Goal: Task Accomplishment & Management: Use online tool/utility

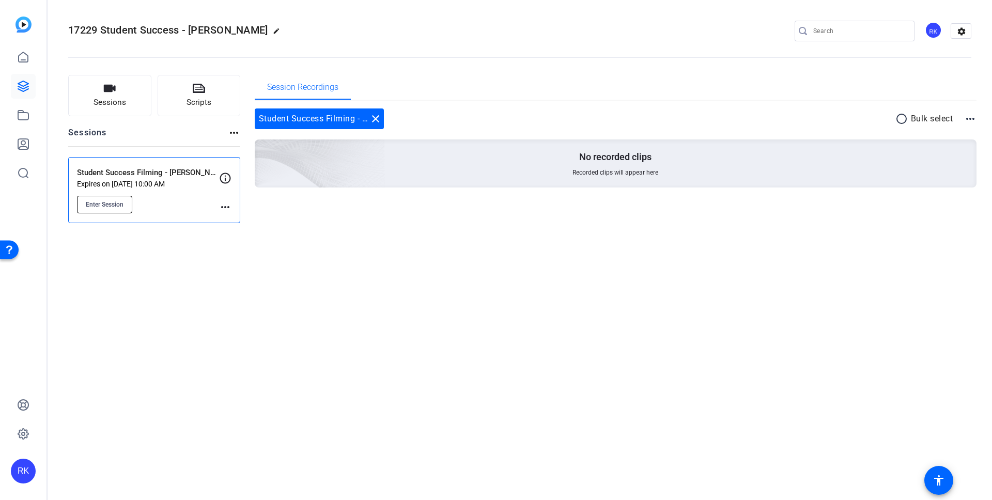
click at [105, 203] on span "Enter Session" at bounding box center [105, 205] width 38 height 8
click at [225, 212] on mat-icon "more_horiz" at bounding box center [225, 207] width 12 height 12
click at [237, 221] on span "Edit Session" at bounding box center [250, 222] width 47 height 12
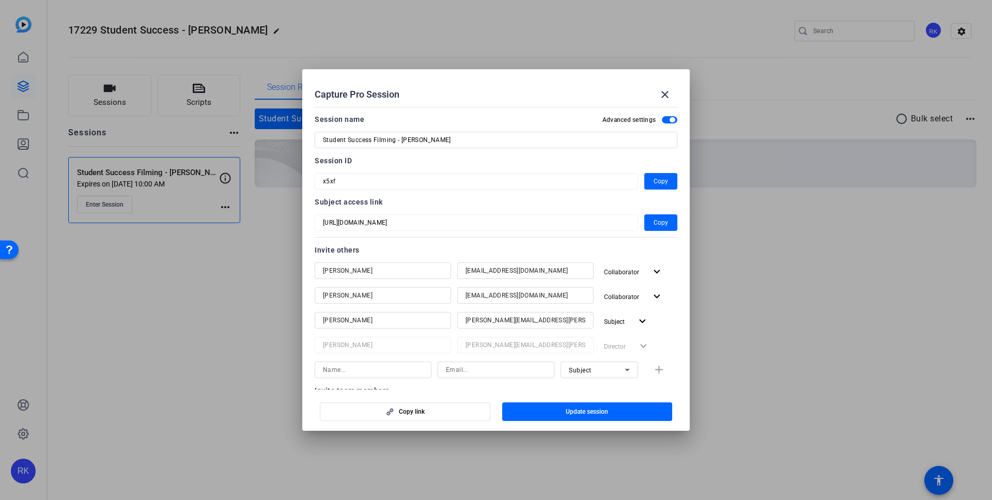
click at [575, 295] on input "ailsadann@hotmail.co.uk" at bounding box center [526, 295] width 120 height 12
click at [659, 300] on mat-icon "expand_more" at bounding box center [657, 296] width 13 height 13
click at [649, 319] on span "Collaborator" at bounding box center [645, 317] width 38 height 7
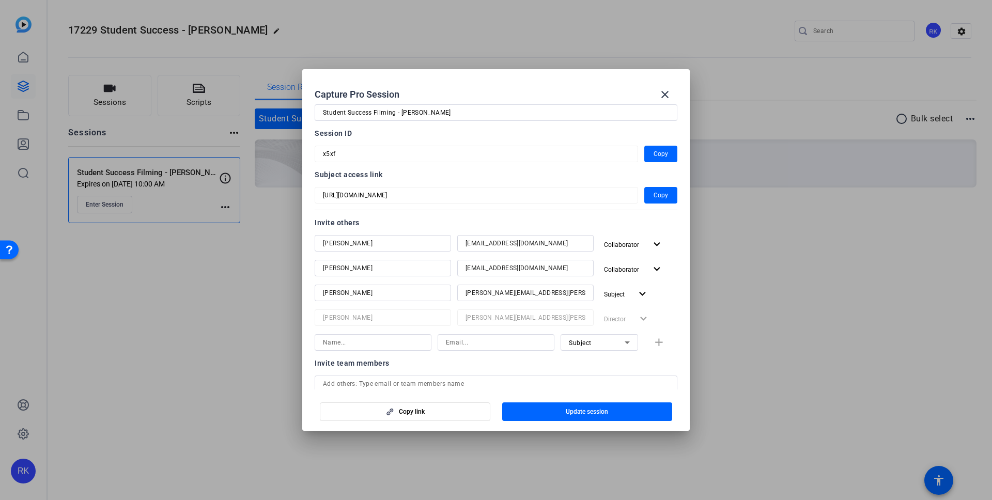
scroll to position [34, 0]
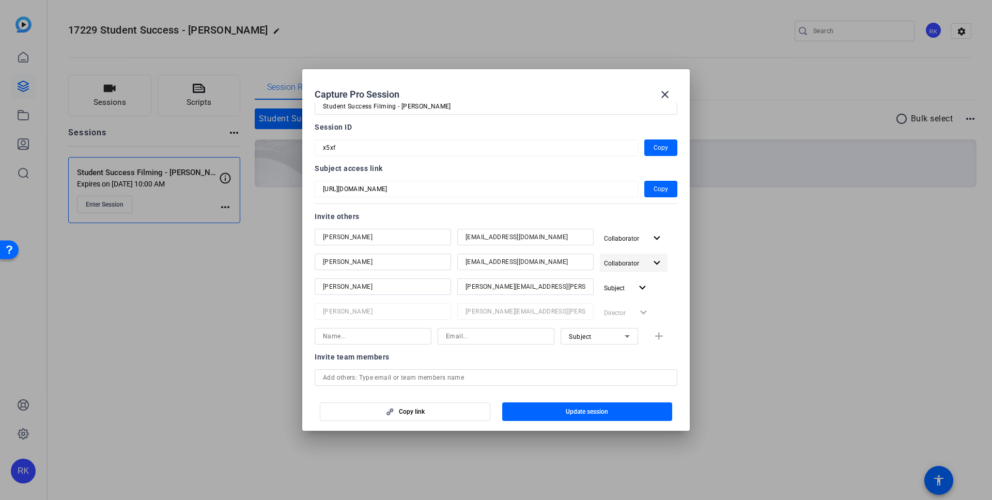
click at [659, 262] on mat-icon "expand_more" at bounding box center [657, 263] width 13 height 13
click at [637, 341] on span "Remove User" at bounding box center [627, 338] width 38 height 7
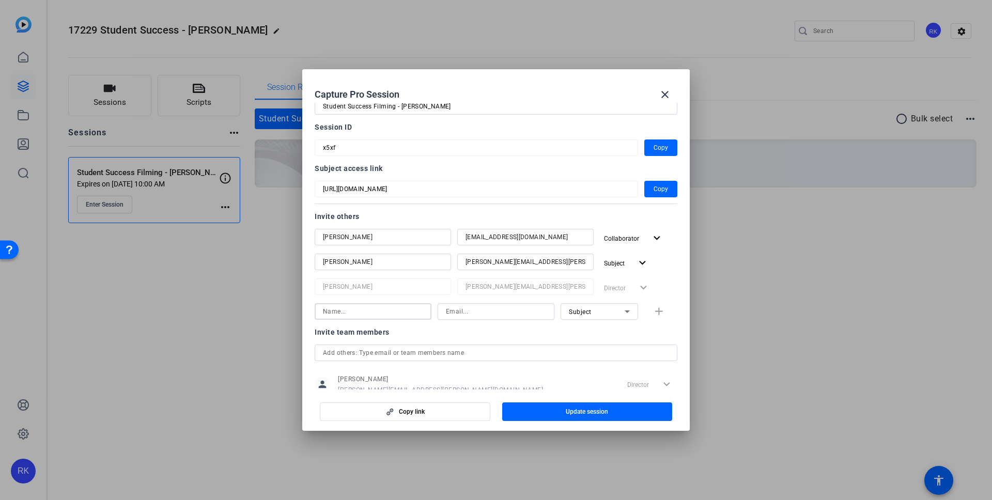
click at [386, 312] on input at bounding box center [373, 311] width 100 height 12
click at [387, 355] on div at bounding box center [496, 353] width 346 height 17
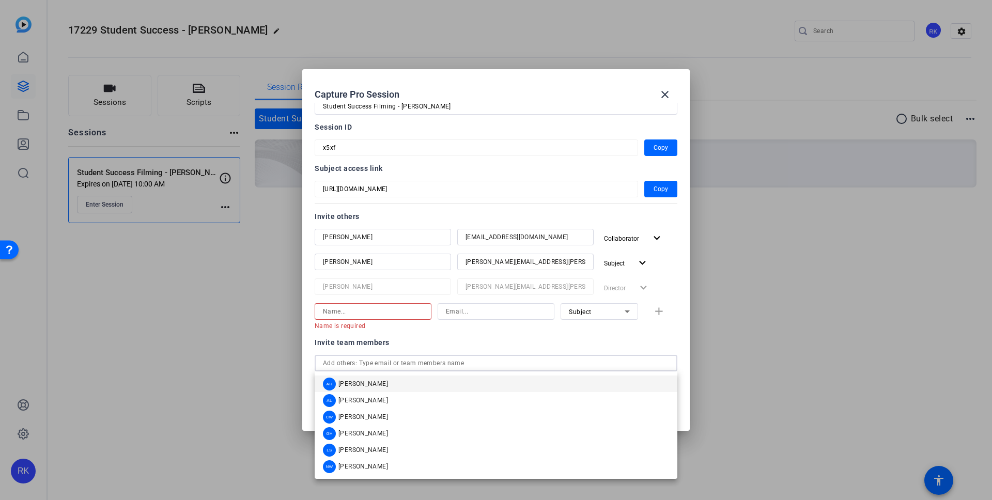
click at [362, 309] on input at bounding box center [373, 311] width 100 height 12
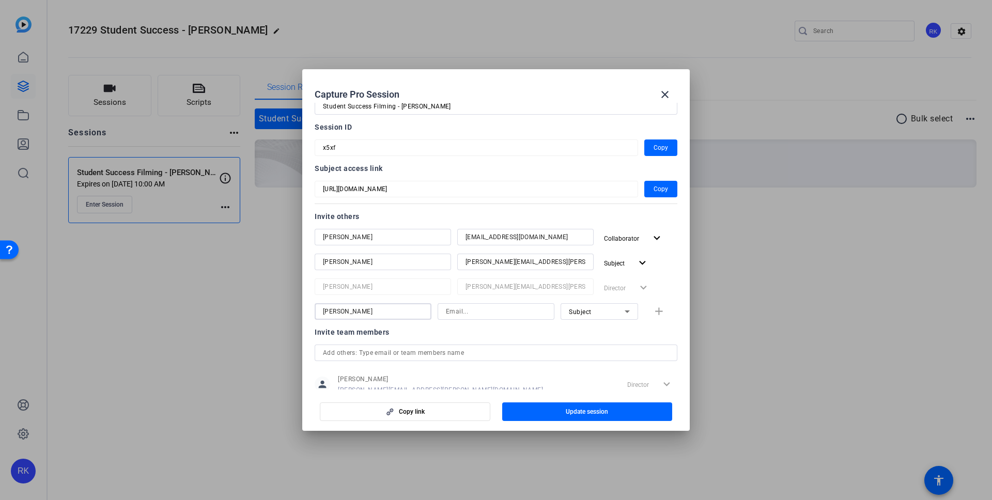
type input "[PERSON_NAME]"
paste input "ailsadann@hotmail.co.uk"
type input "ailsadann@hotmail.co.uk"
click at [623, 310] on icon at bounding box center [627, 311] width 12 height 12
click at [599, 334] on span "Collaborator" at bounding box center [588, 332] width 38 height 12
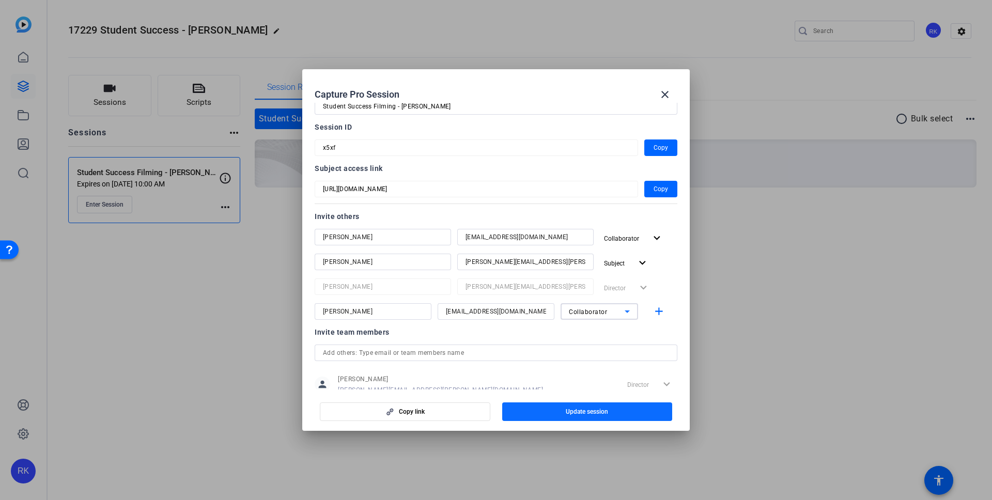
click at [588, 413] on span "Update session" at bounding box center [587, 412] width 42 height 8
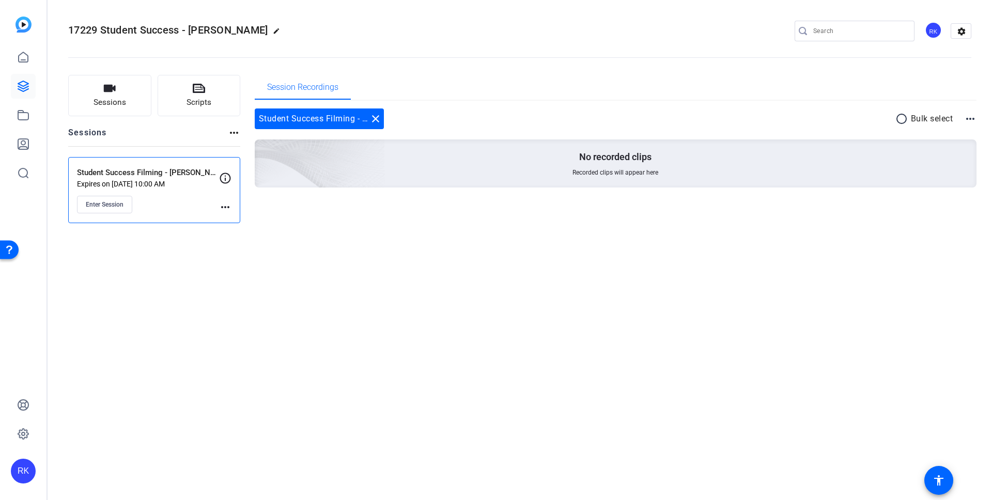
click at [227, 214] on div "Student Success Filming - Bethany Godsoe Expires on Aug 19, 2025 @ 10:00 AM Ent…" at bounding box center [154, 190] width 172 height 66
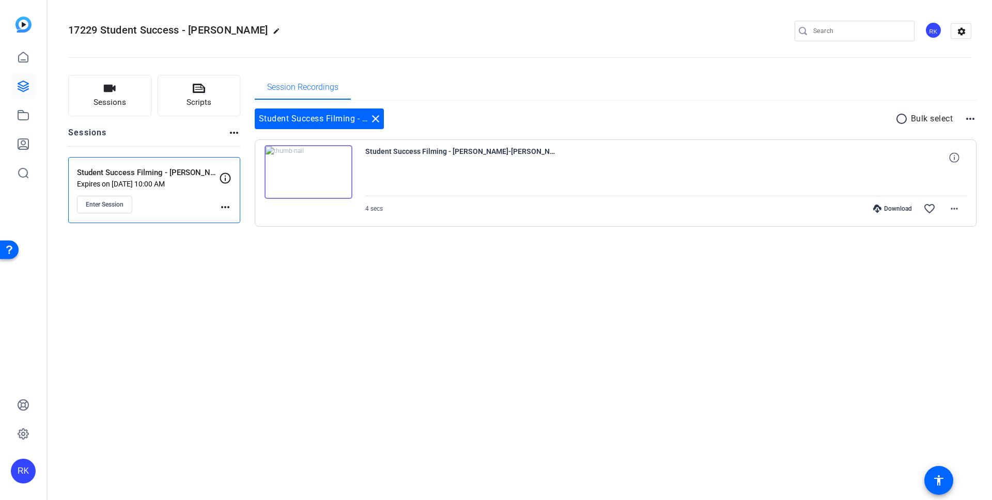
click at [225, 205] on mat-icon "more_horiz" at bounding box center [225, 207] width 12 height 12
click at [234, 220] on span "Edit Session" at bounding box center [250, 222] width 47 height 12
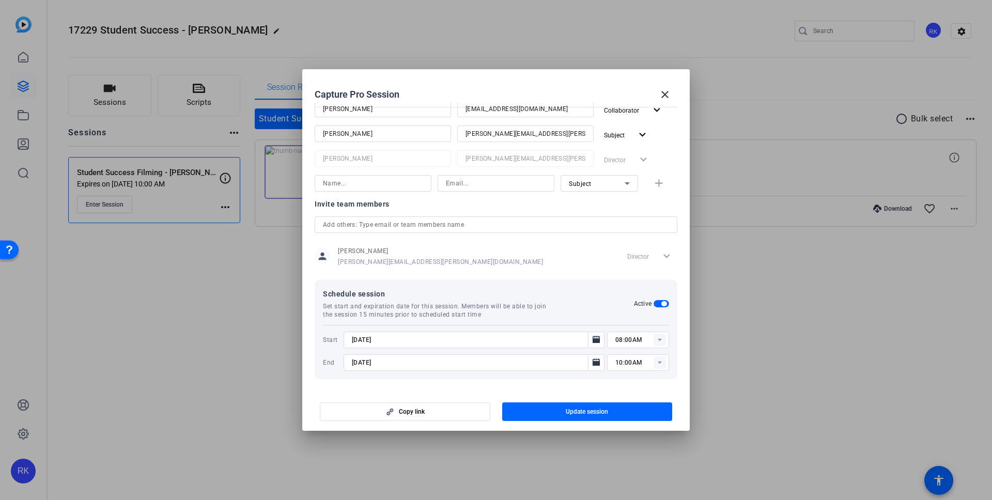
scroll to position [163, 0]
click at [380, 183] on input at bounding box center [373, 182] width 100 height 12
type input "[PERSON_NAME]"
paste input "ailsadann@hotmail.co.uk"
type input "ailsadann@hotmail.co.uk"
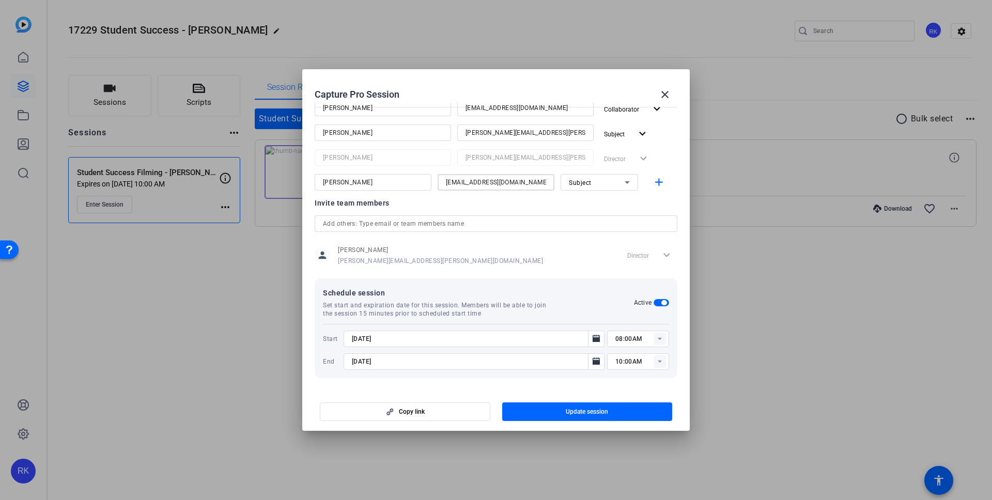
click at [624, 183] on icon at bounding box center [627, 182] width 12 height 12
click at [598, 201] on span "Collaborator" at bounding box center [588, 203] width 38 height 12
click at [683, 202] on mat-dialog-content "Session name Advanced settings Student Success Filming - Bethany Godsoe Session…" at bounding box center [496, 246] width 388 height 287
click at [594, 408] on span "Update session" at bounding box center [587, 412] width 42 height 8
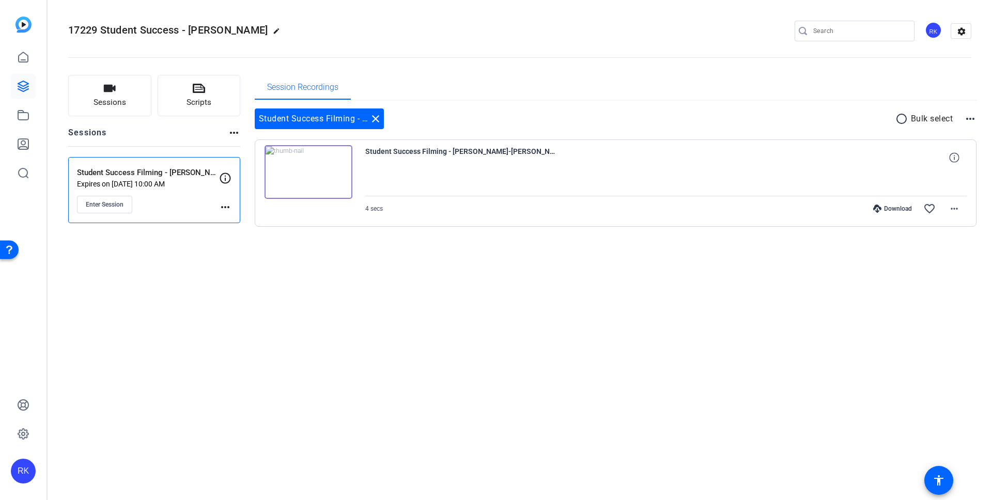
click at [224, 207] on mat-icon "more_horiz" at bounding box center [225, 207] width 12 height 12
click at [243, 224] on span "Edit Session" at bounding box center [250, 222] width 47 height 12
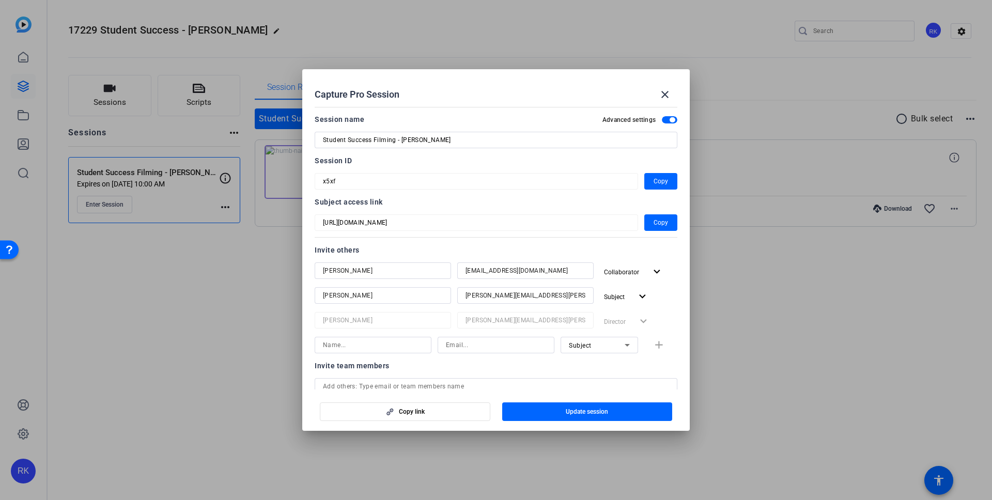
scroll to position [96, 0]
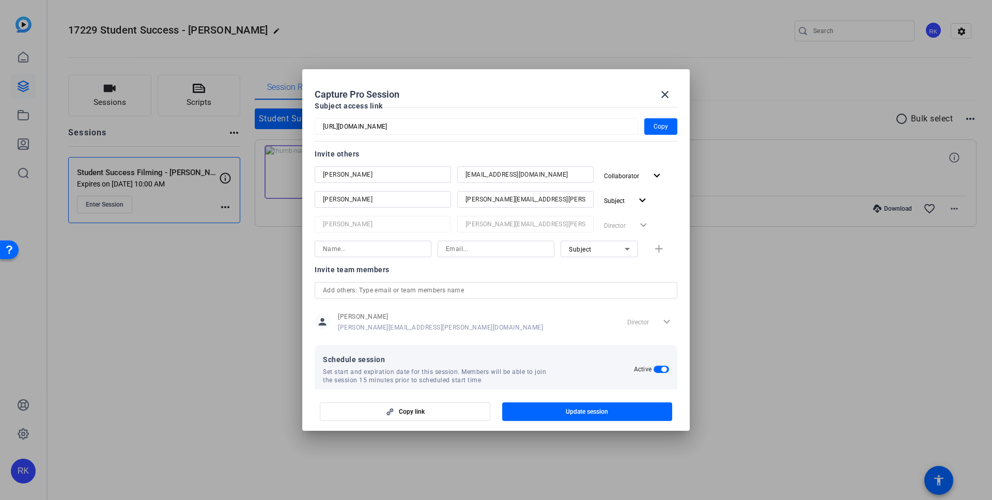
click at [365, 252] on input at bounding box center [373, 249] width 100 height 12
type input "[PERSON_NAME]"
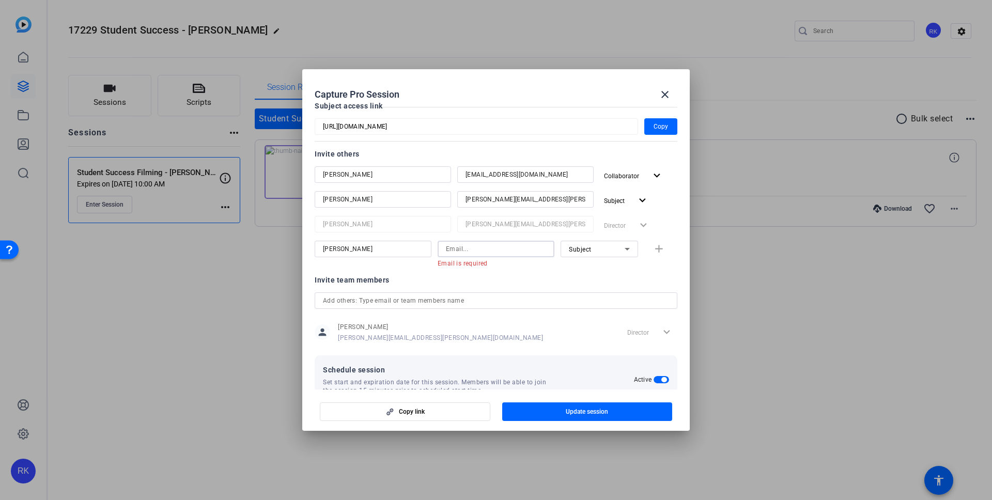
click at [497, 249] on input at bounding box center [496, 249] width 100 height 12
paste input "ailsadann@hotmail.co.uk"
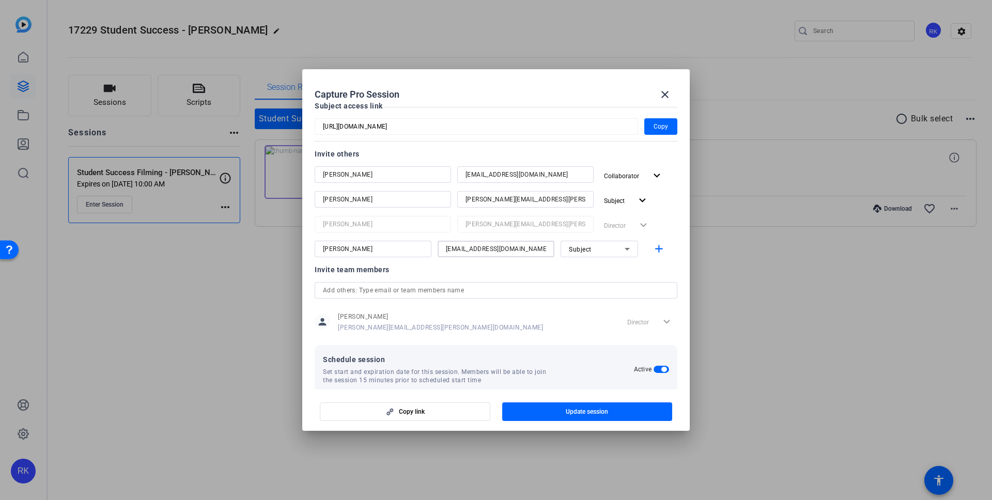
type input "ailsadann@hotmail.co.uk"
click at [590, 251] on span "Subject" at bounding box center [580, 249] width 23 height 7
click at [588, 289] on span "Watcher" at bounding box center [581, 286] width 25 height 12
click at [644, 268] on div "Invite team members" at bounding box center [496, 270] width 363 height 12
click at [658, 257] on span "button" at bounding box center [661, 249] width 33 height 25
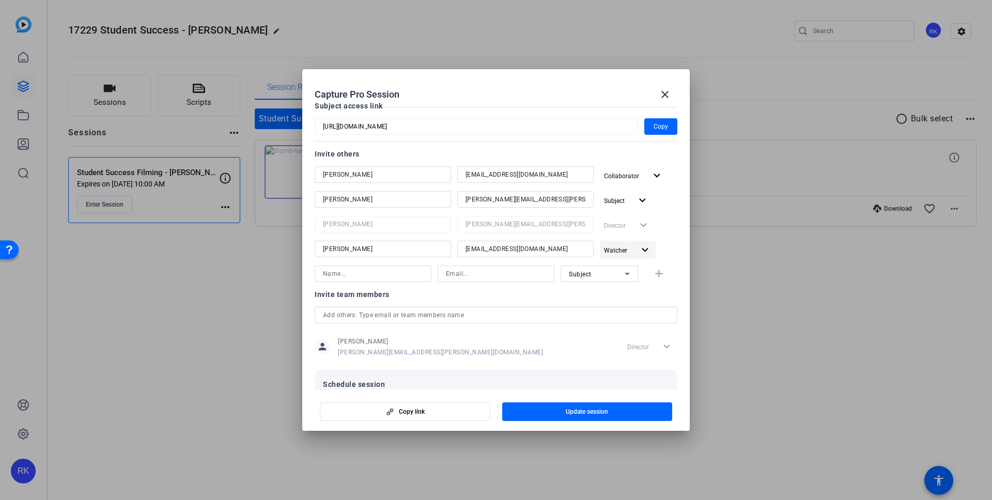
click at [646, 253] on mat-icon "expand_more" at bounding box center [645, 250] width 13 height 13
click at [628, 270] on span "Collaborator" at bounding box center [645, 271] width 38 height 7
click at [635, 305] on div "Invite team members person Rachel Konczos rachel.konczos@sagepub.com Director e…" at bounding box center [496, 329] width 363 height 82
click at [615, 408] on span "button" at bounding box center [587, 412] width 171 height 25
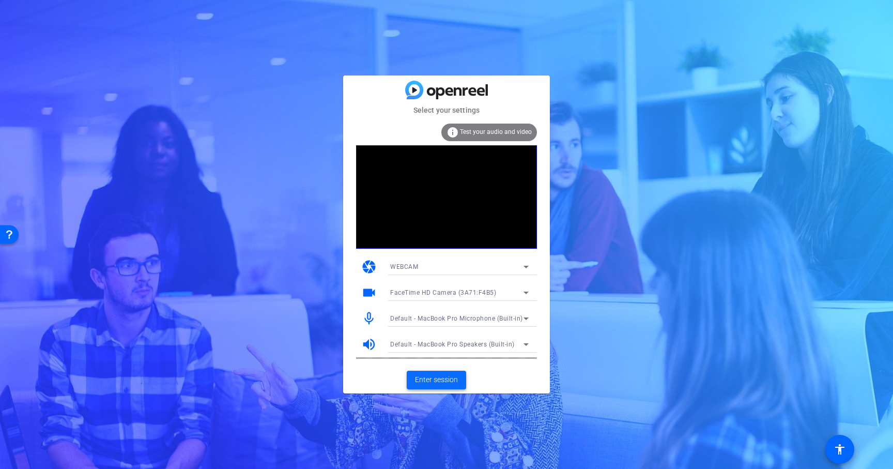
click at [430, 380] on span "Enter session" at bounding box center [436, 379] width 43 height 11
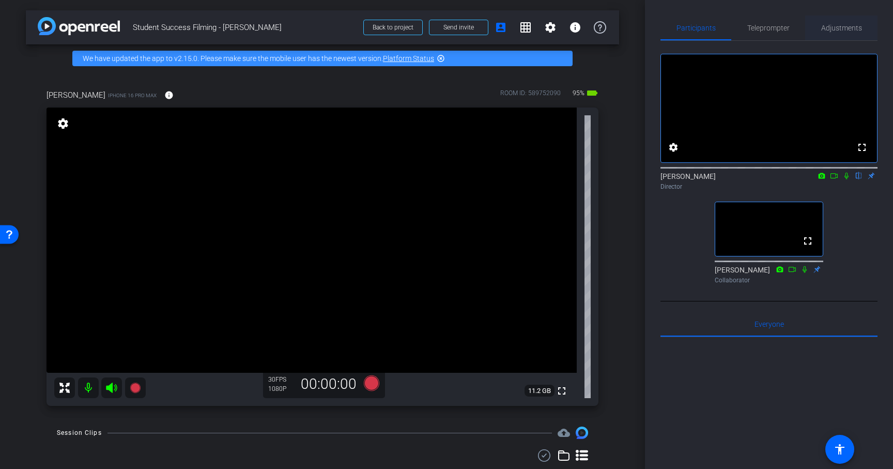
click at [856, 32] on span "Adjustments" at bounding box center [841, 27] width 41 height 7
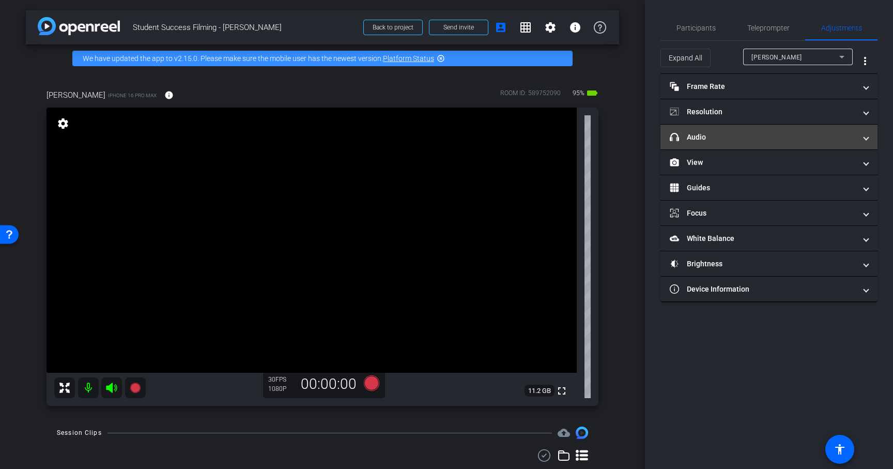
click at [869, 136] on mat-expansion-panel-header "headphone icon Audio" at bounding box center [769, 137] width 217 height 25
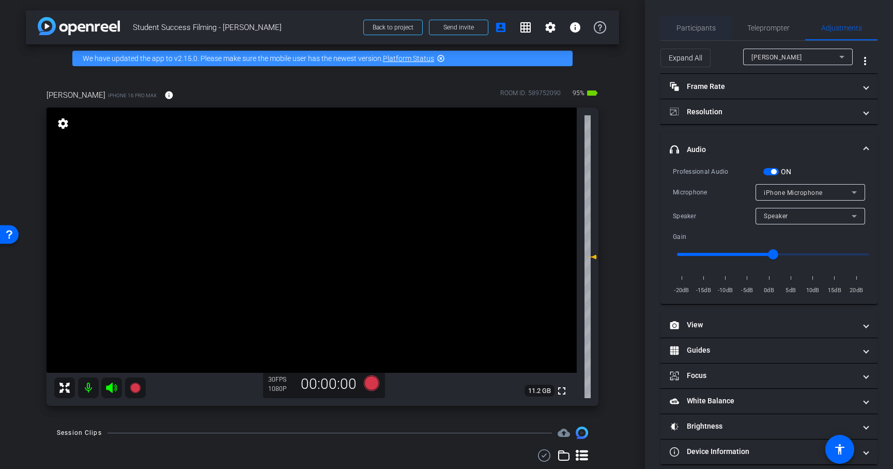
click at [701, 30] on span "Participants" at bounding box center [696, 27] width 39 height 7
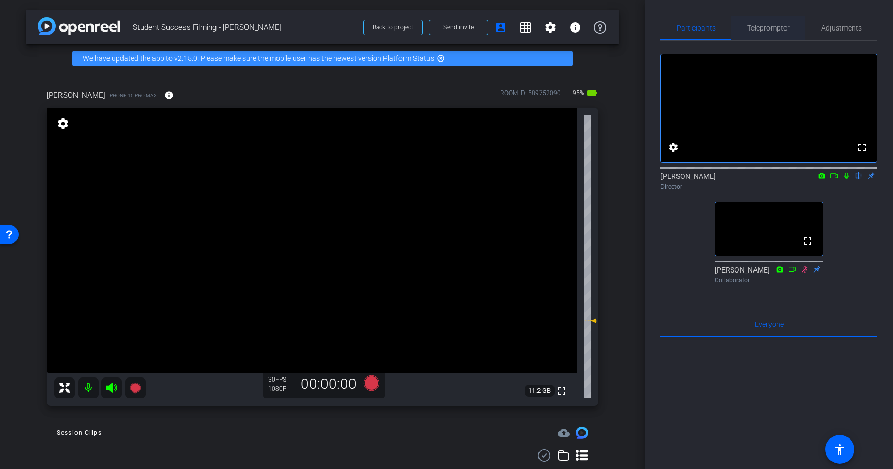
click at [781, 24] on span "Teleprompter" at bounding box center [768, 27] width 42 height 7
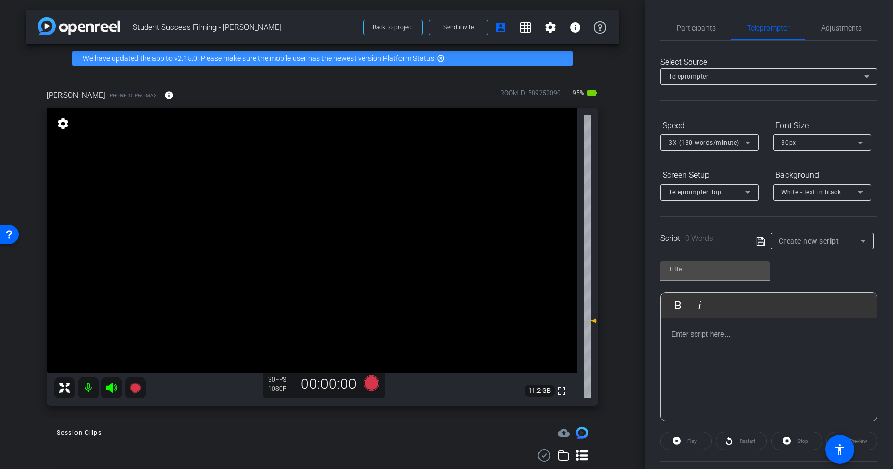
click at [701, 333] on p at bounding box center [768, 333] width 195 height 11
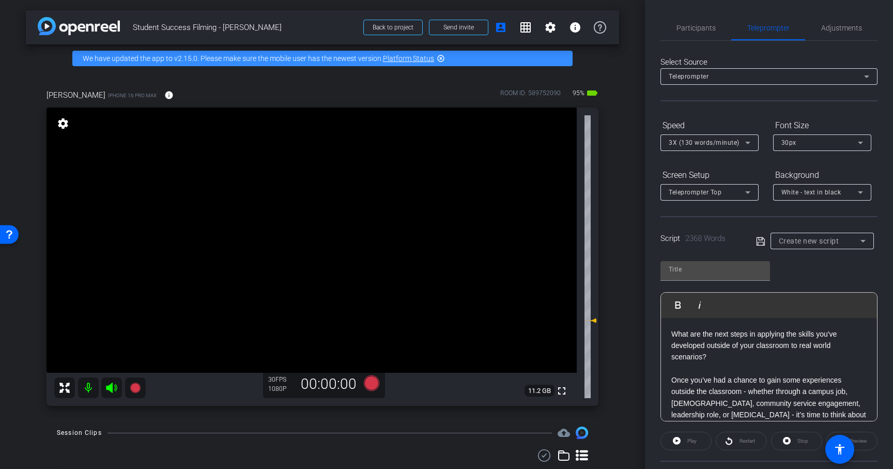
click at [824, 73] on div "Teleprompter" at bounding box center [766, 76] width 195 height 13
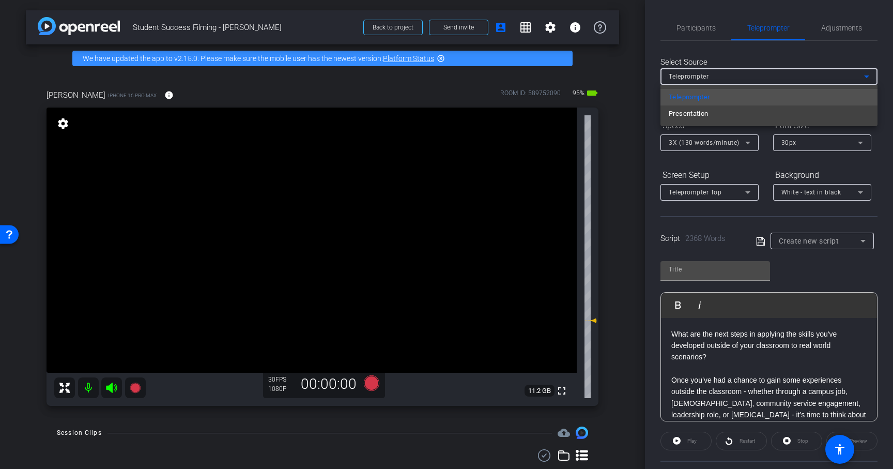
click at [885, 73] on div at bounding box center [446, 234] width 893 height 469
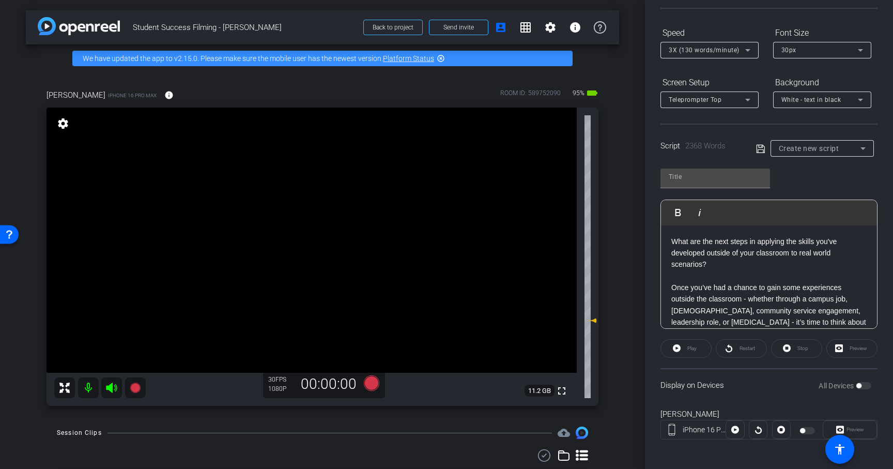
scroll to position [96, 0]
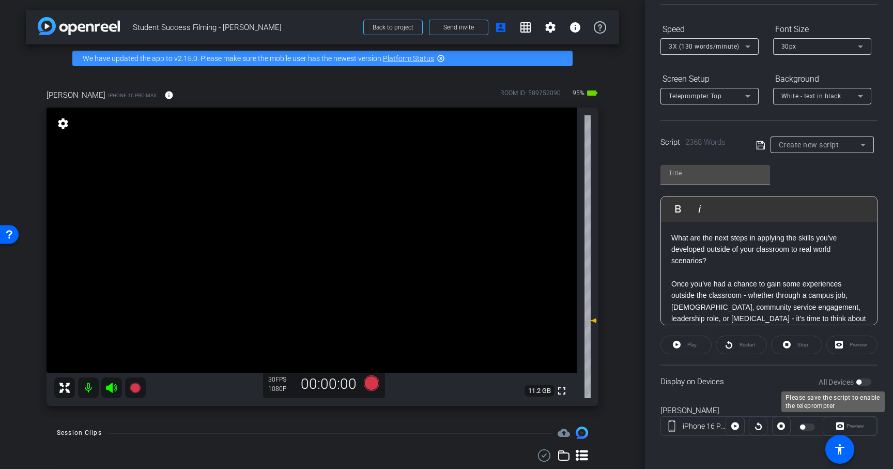
click at [869, 385] on div "All Devices" at bounding box center [845, 382] width 53 height 10
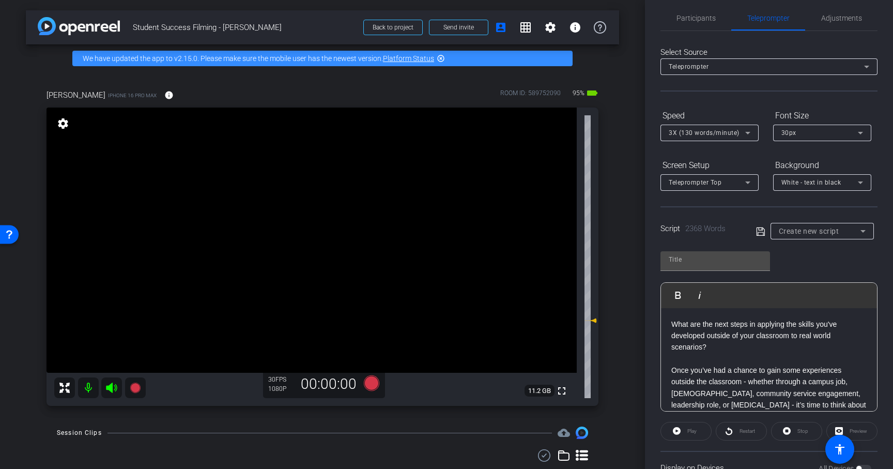
scroll to position [12, 0]
click at [756, 230] on icon at bounding box center [760, 229] width 9 height 12
type input "Default title 9421"
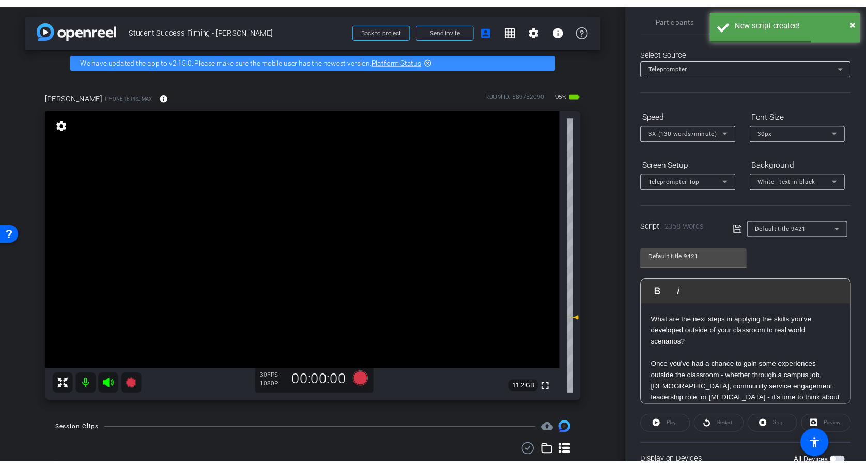
scroll to position [96, 0]
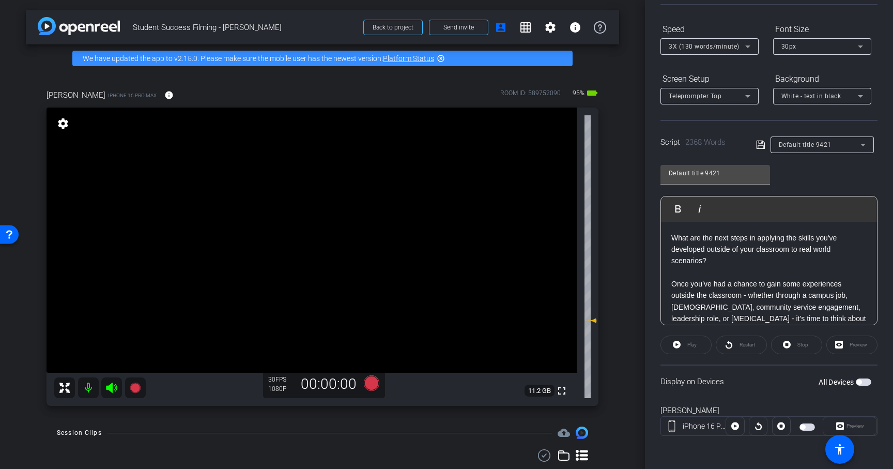
click at [862, 380] on span "button" at bounding box center [864, 381] width 16 height 7
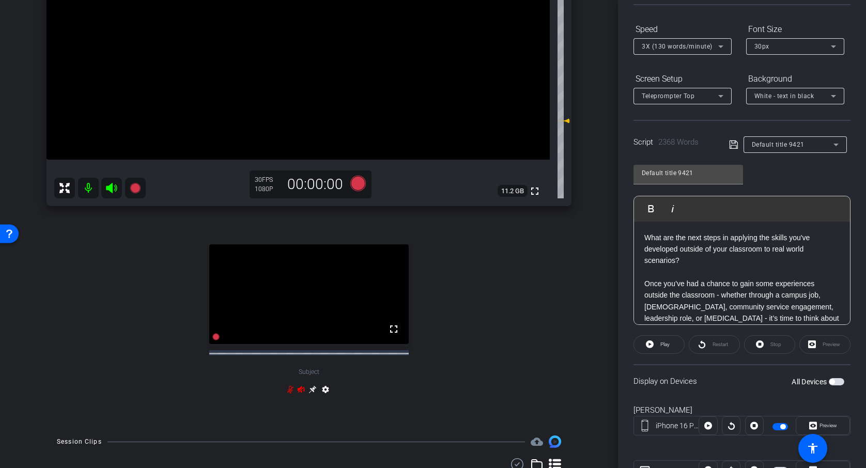
scroll to position [199, 0]
click at [827, 349] on div "Preview" at bounding box center [825, 344] width 51 height 19
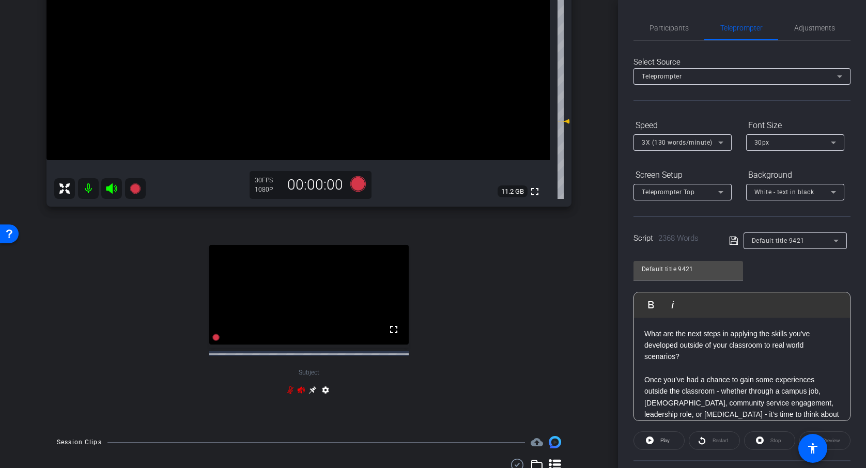
scroll to position [67, 0]
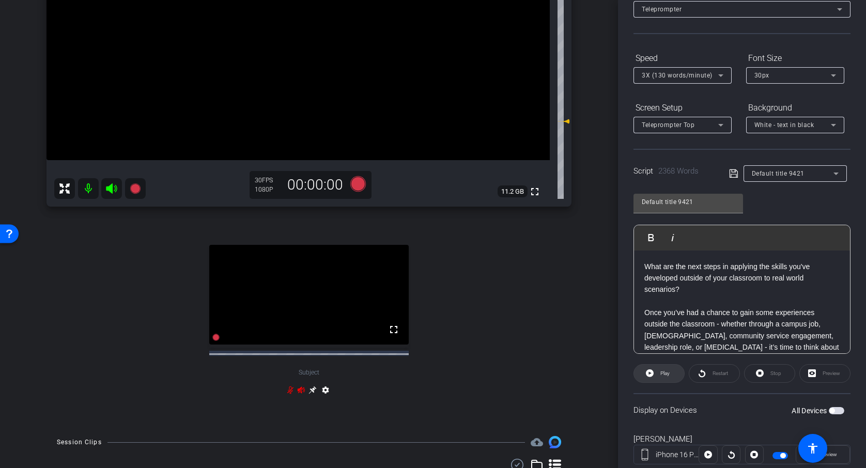
click at [664, 371] on span "Play" at bounding box center [665, 374] width 9 height 6
click at [658, 379] on span "Pause" at bounding box center [664, 373] width 17 height 14
click at [718, 80] on icon at bounding box center [721, 75] width 12 height 12
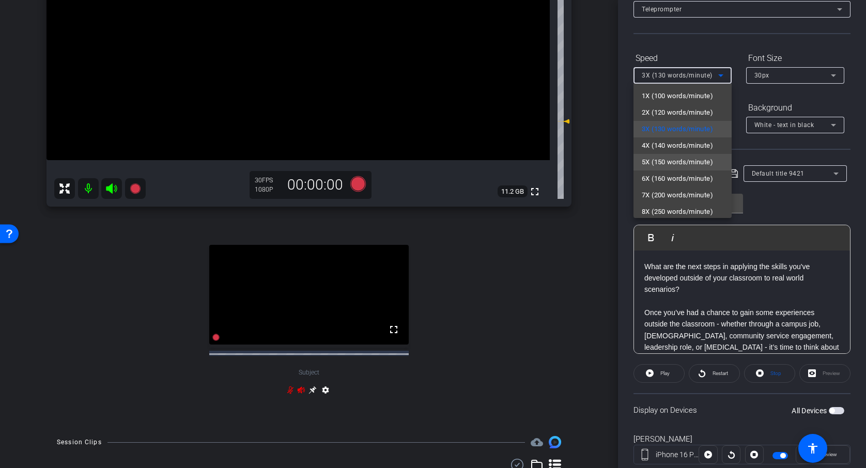
click at [696, 156] on span "5X (150 words/minute)" at bounding box center [677, 162] width 71 height 12
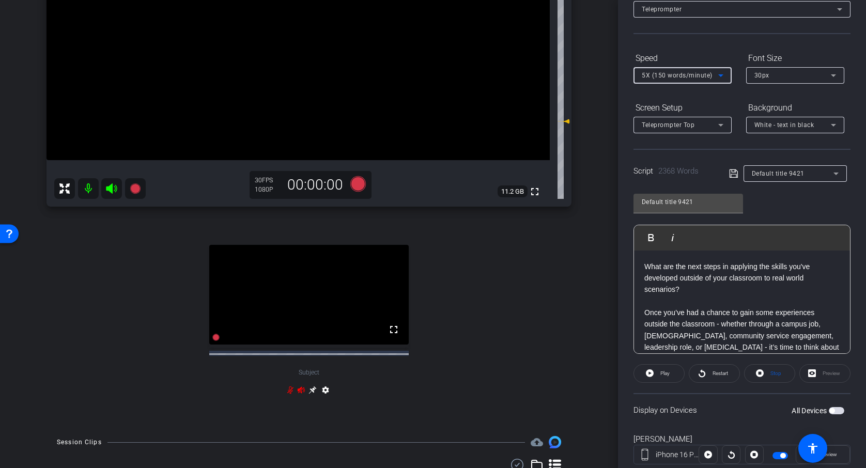
click at [698, 72] on span "5X (150 words/minute)" at bounding box center [677, 75] width 71 height 7
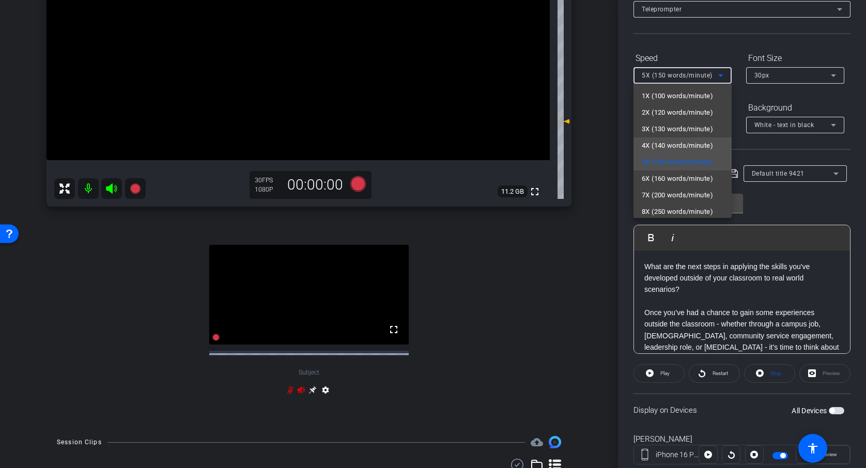
click at [693, 145] on span "4X (140 words/minute)" at bounding box center [677, 146] width 71 height 12
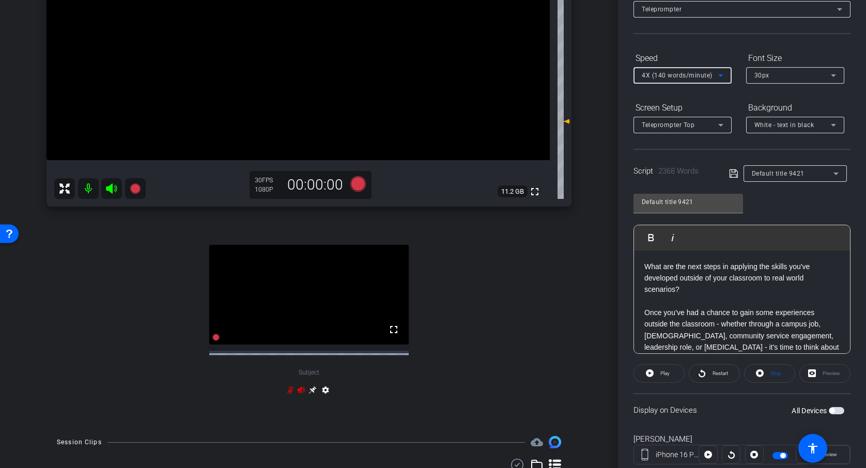
click at [785, 208] on div "Default title 9421 Play Play from this location Play Selected Play and display …" at bounding box center [742, 270] width 217 height 168
click at [663, 376] on span "Play" at bounding box center [665, 374] width 9 height 6
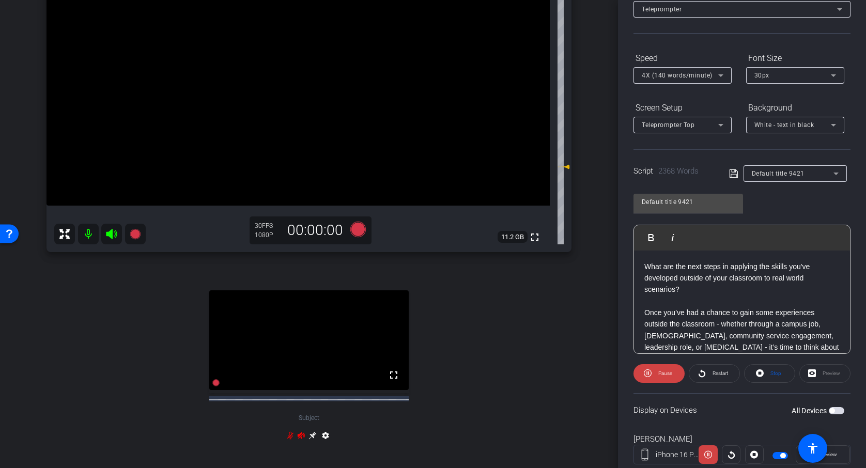
scroll to position [150, 0]
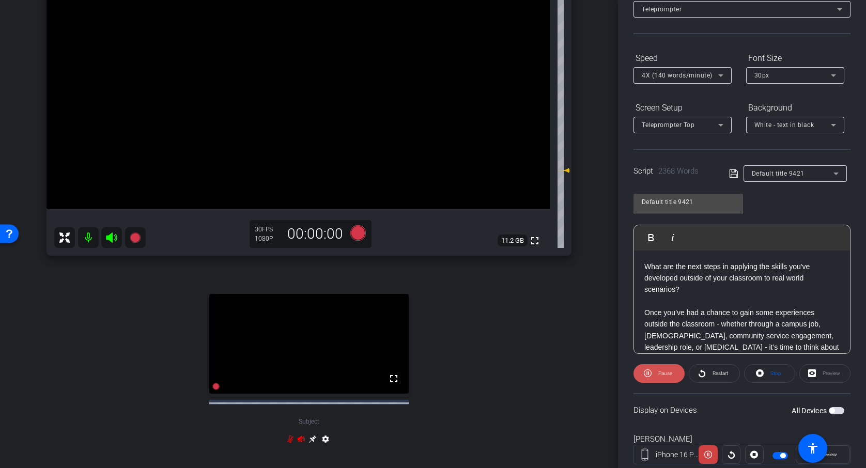
click at [658, 375] on span "Pause" at bounding box center [664, 373] width 17 height 14
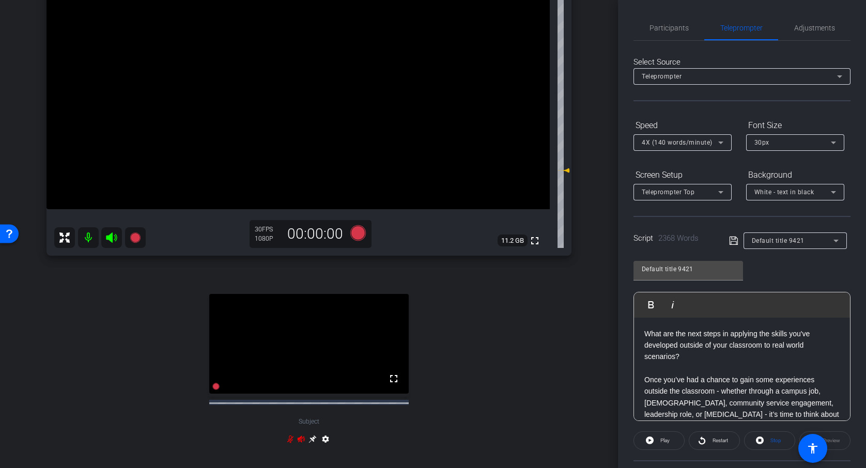
scroll to position [1, 0]
click at [679, 33] on span "Participants" at bounding box center [669, 27] width 39 height 25
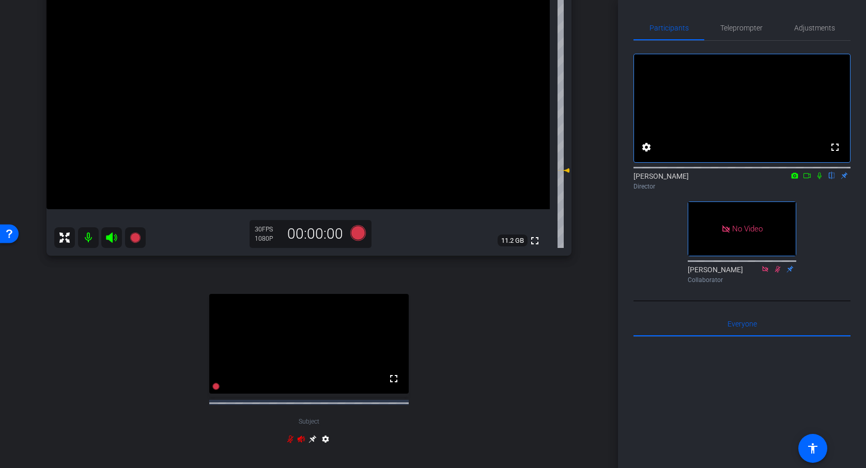
scroll to position [0, 0]
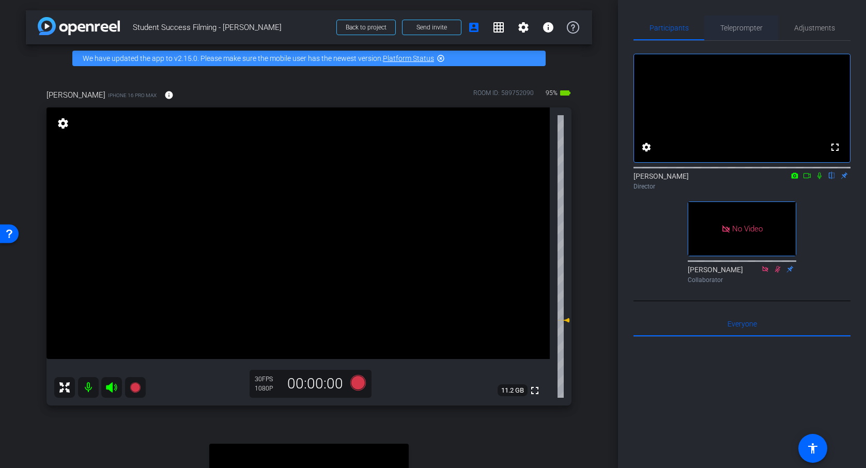
click at [750, 27] on span "Teleprompter" at bounding box center [741, 27] width 42 height 7
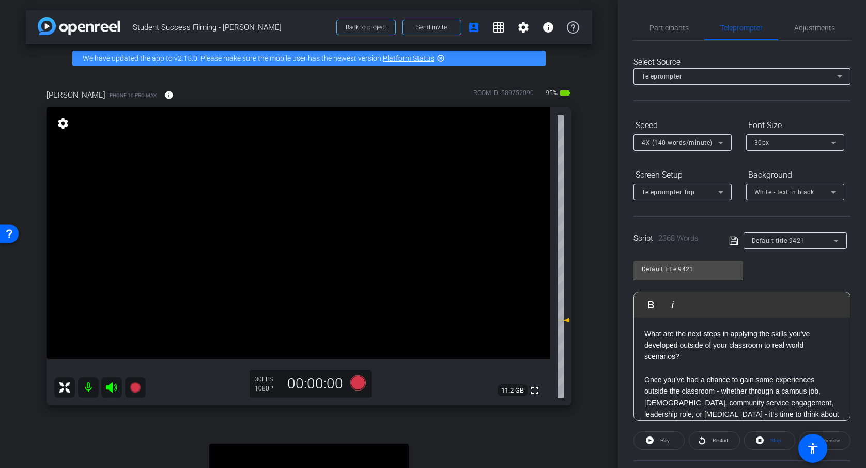
scroll to position [141, 0]
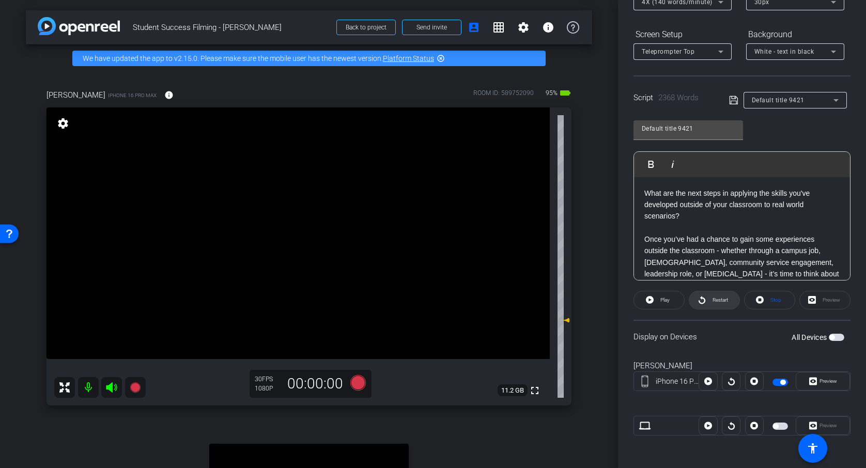
click at [726, 303] on span "Restart" at bounding box center [719, 300] width 18 height 14
click at [650, 300] on icon at bounding box center [648, 300] width 8 height 13
click at [356, 386] on icon at bounding box center [358, 383] width 16 height 16
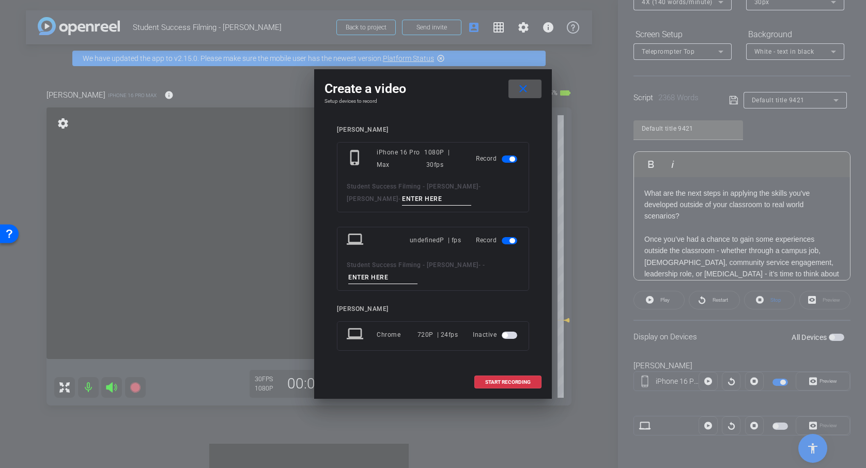
click at [408, 198] on input at bounding box center [436, 199] width 69 height 13
type input "Interview 1"
drag, startPoint x: 412, startPoint y: 198, endPoint x: 355, endPoint y: 198, distance: 57.4
click at [355, 198] on div "Student Success Filming - [PERSON_NAME] - [PERSON_NAME] - Interview 1" at bounding box center [433, 192] width 173 height 25
click at [382, 277] on input at bounding box center [382, 277] width 69 height 13
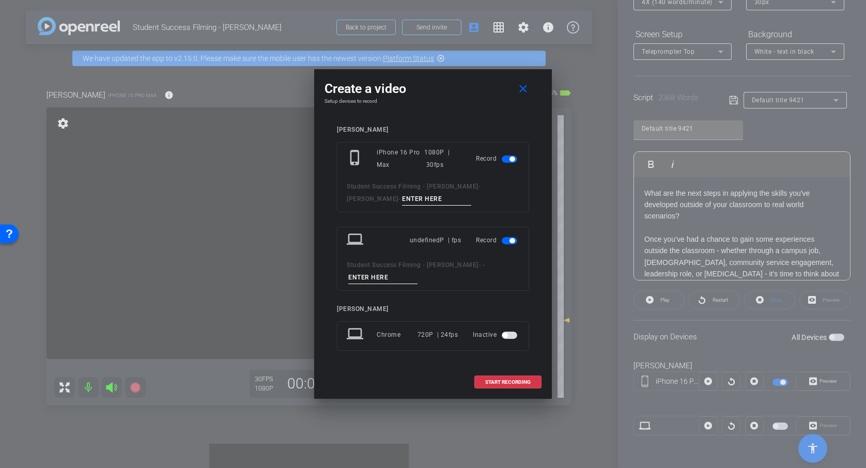
type input "O"
type input "Interview 1"
click at [451, 286] on div "laptop undefinedP | fps Record Student Success Filming - [PERSON_NAME] - - Inte…" at bounding box center [433, 259] width 192 height 64
click at [508, 242] on span "button" at bounding box center [510, 240] width 16 height 7
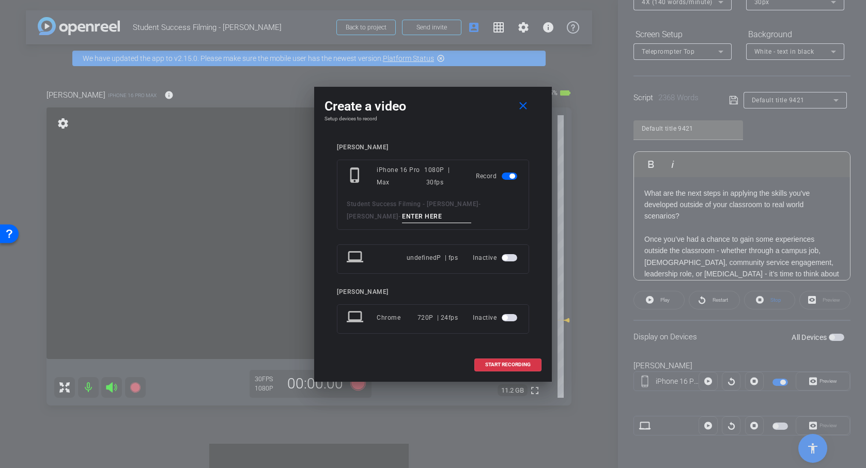
click at [411, 217] on input at bounding box center [436, 216] width 69 height 13
type input "Interview 1"
click at [540, 236] on div "[PERSON_NAME] phone_iphone iPhone 16 Pro Max 1080P | 30fps Record Student Succe…" at bounding box center [433, 245] width 217 height 225
click at [511, 363] on span "START RECORDING" at bounding box center [507, 364] width 45 height 5
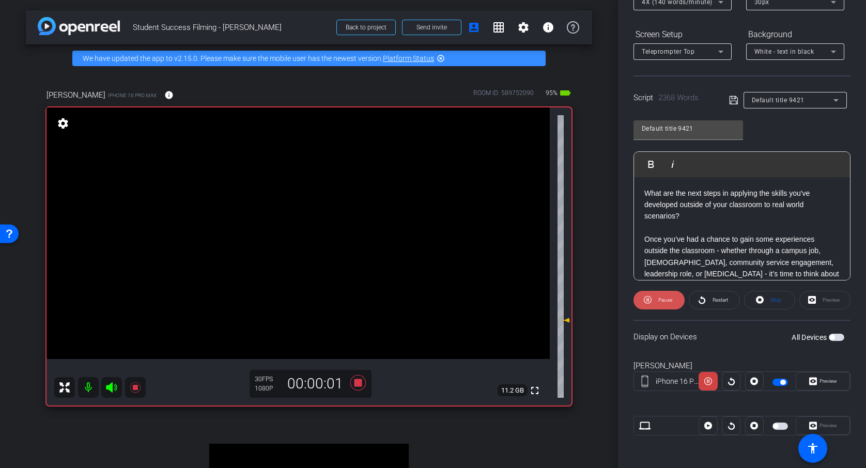
click at [652, 304] on span at bounding box center [659, 300] width 51 height 25
click at [655, 301] on span at bounding box center [659, 300] width 50 height 25
click at [647, 300] on icon at bounding box center [648, 300] width 8 height 8
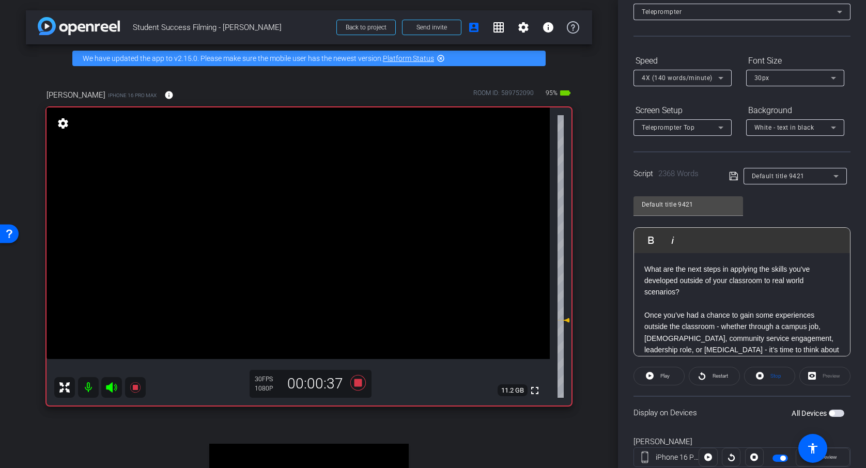
scroll to position [0, 0]
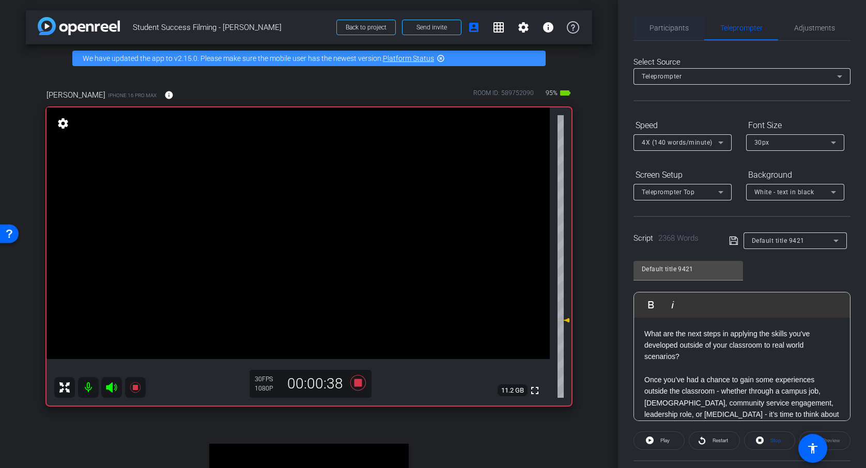
click at [678, 25] on span "Participants" at bounding box center [669, 27] width 39 height 7
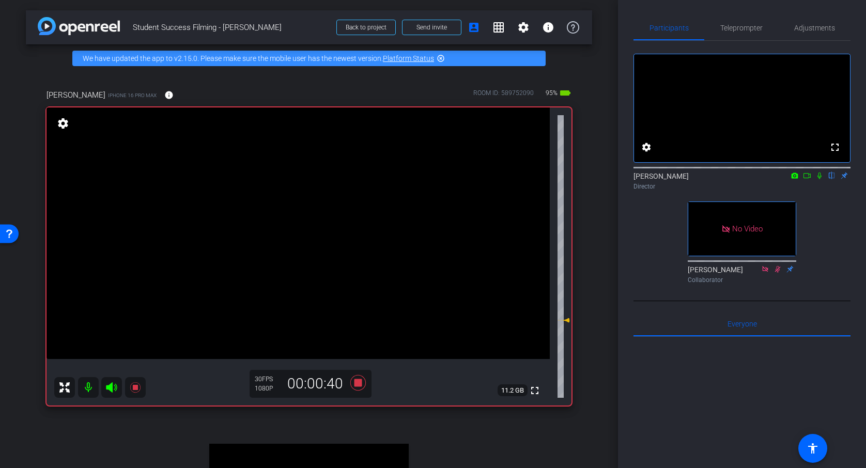
click at [821, 179] on icon at bounding box center [820, 175] width 8 height 7
click at [730, 31] on span "Teleprompter" at bounding box center [741, 27] width 42 height 7
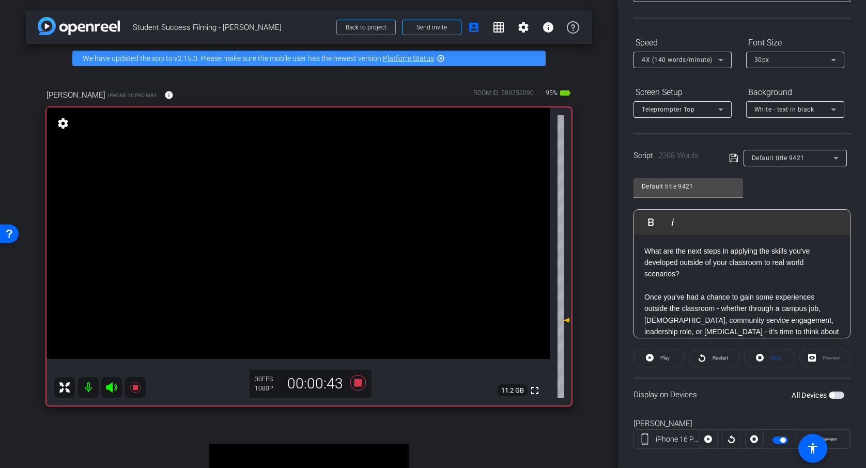
scroll to position [81, 0]
click at [670, 354] on span "Play" at bounding box center [664, 359] width 12 height 14
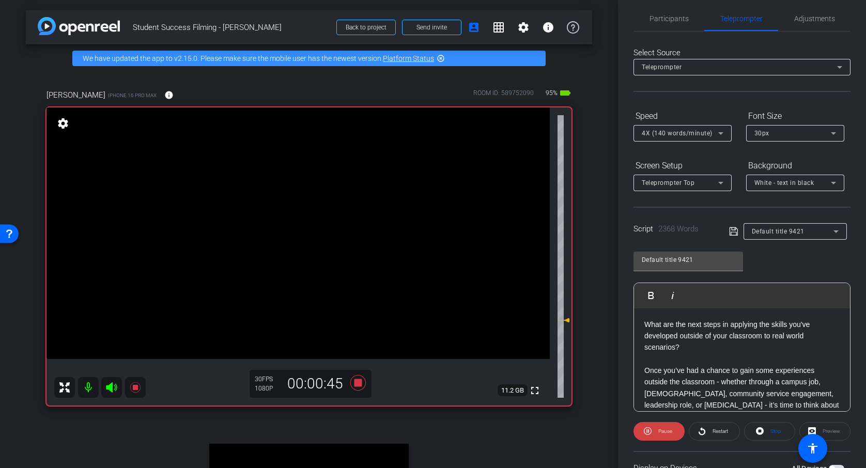
scroll to position [0, 0]
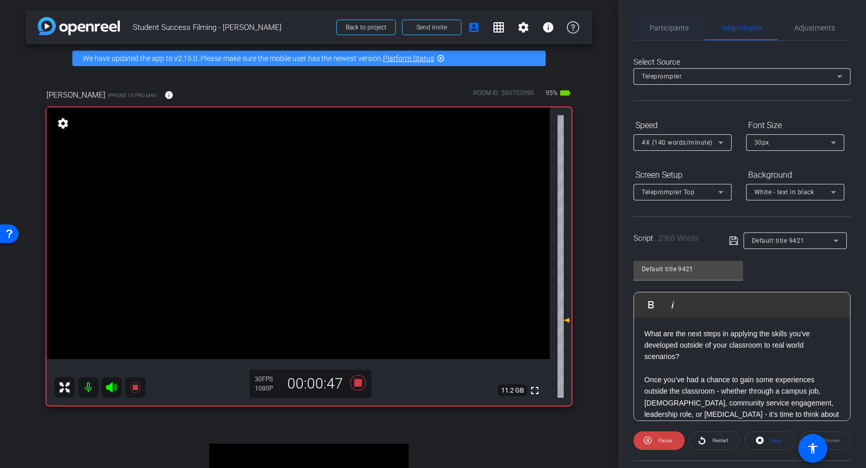
click at [663, 29] on span "Participants" at bounding box center [669, 27] width 39 height 7
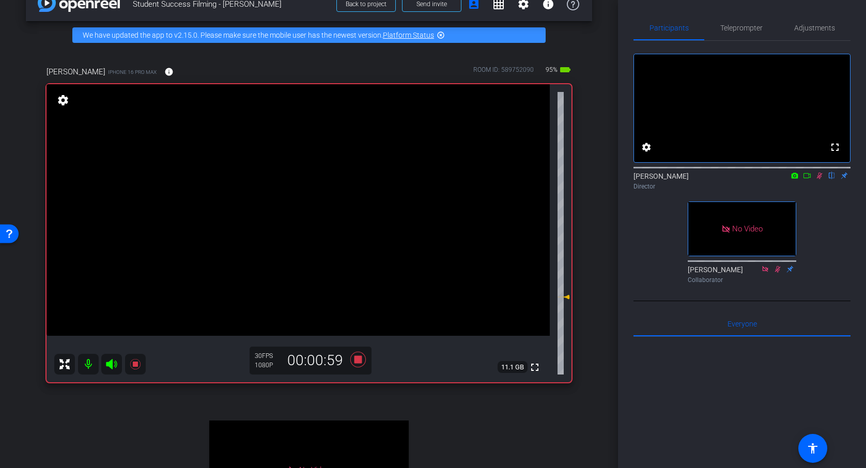
scroll to position [18, 0]
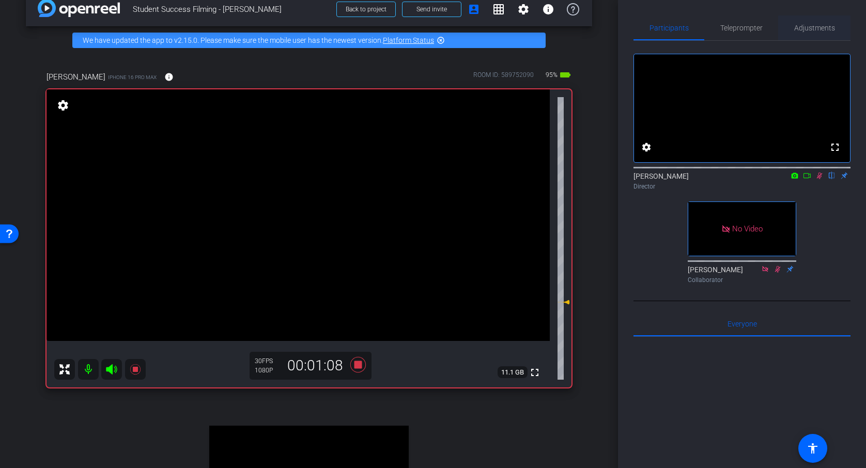
click at [815, 33] on span "Adjustments" at bounding box center [814, 28] width 41 height 25
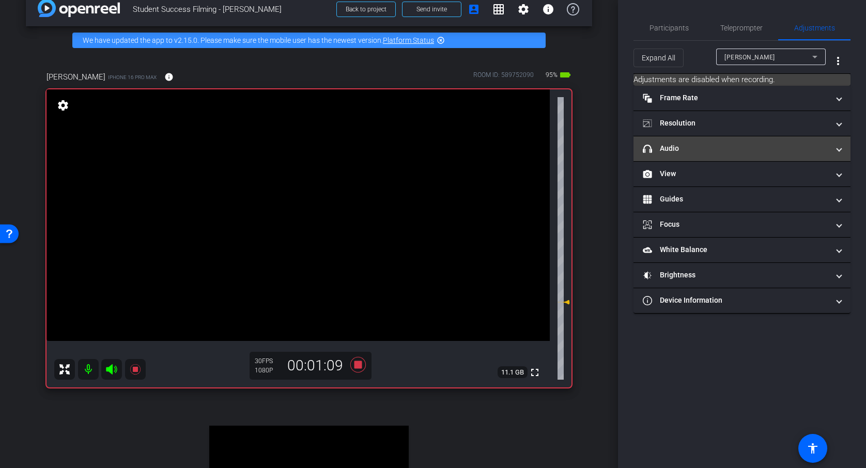
click at [777, 148] on mat-panel-title "headphone icon Audio" at bounding box center [736, 148] width 186 height 11
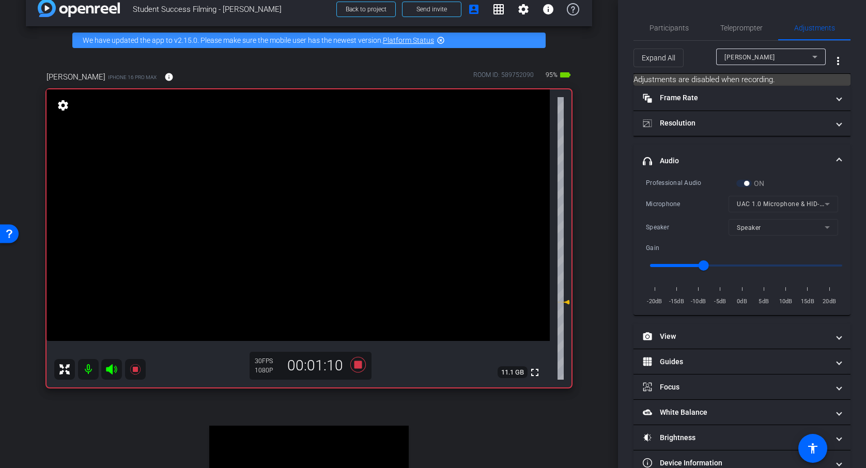
click at [841, 156] on span at bounding box center [839, 161] width 4 height 11
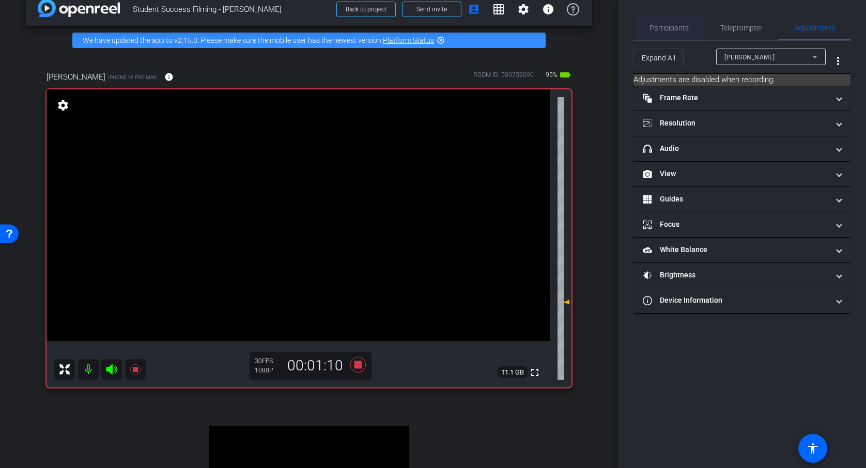
click at [674, 24] on span "Participants" at bounding box center [669, 27] width 39 height 7
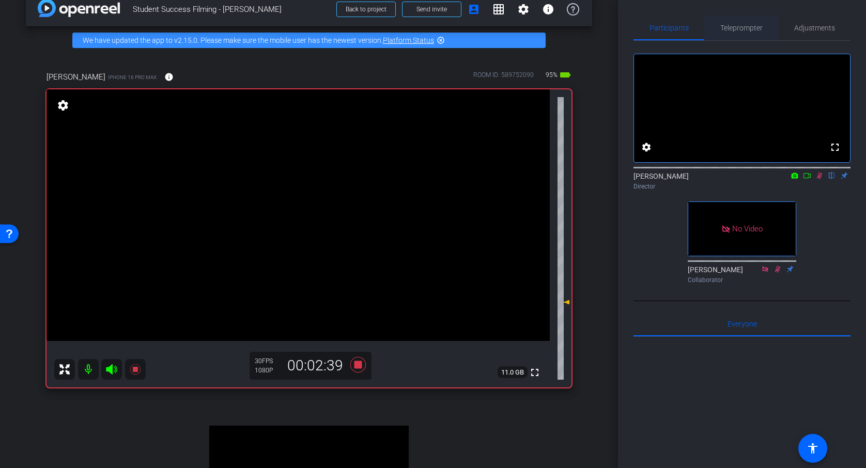
click at [745, 30] on span "Teleprompter" at bounding box center [741, 27] width 42 height 7
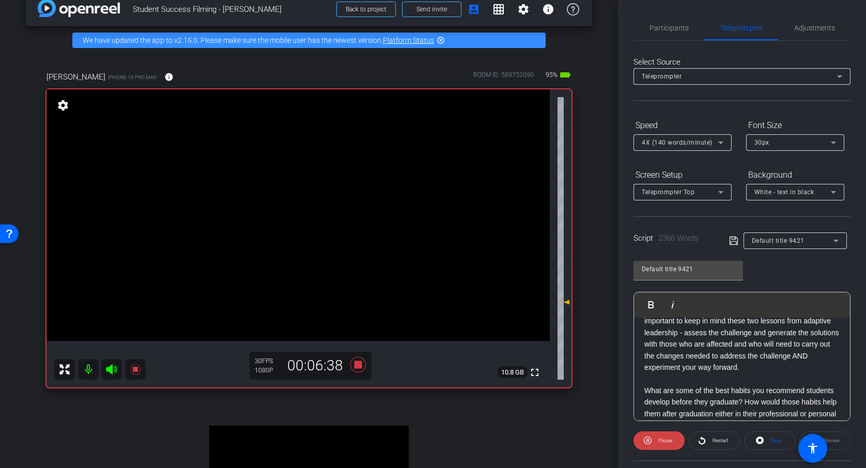
scroll to position [1131, 0]
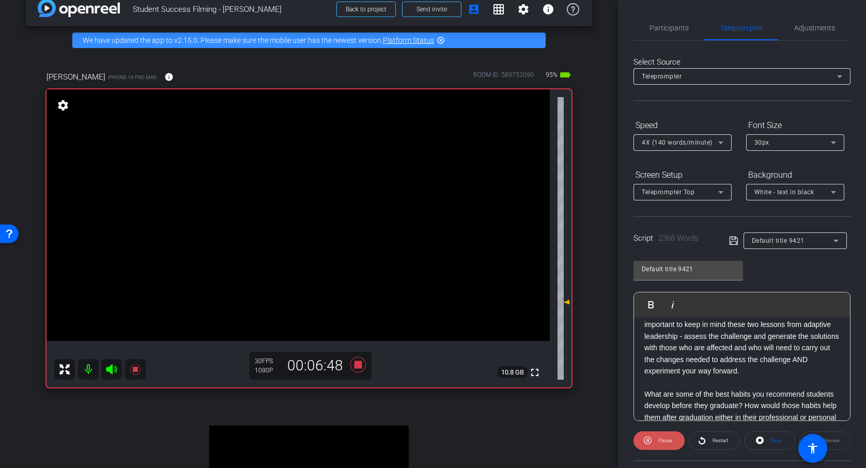
click at [671, 439] on span "Pause" at bounding box center [665, 441] width 14 height 6
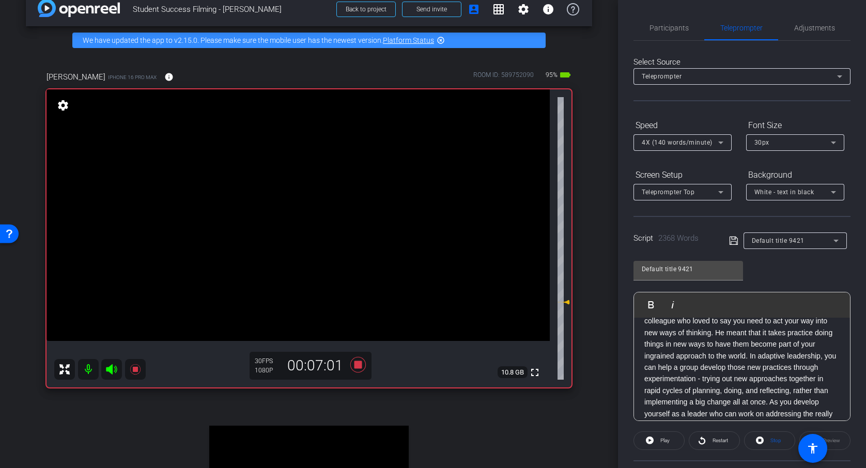
scroll to position [1013, 0]
click at [666, 26] on span "Participants" at bounding box center [669, 27] width 39 height 7
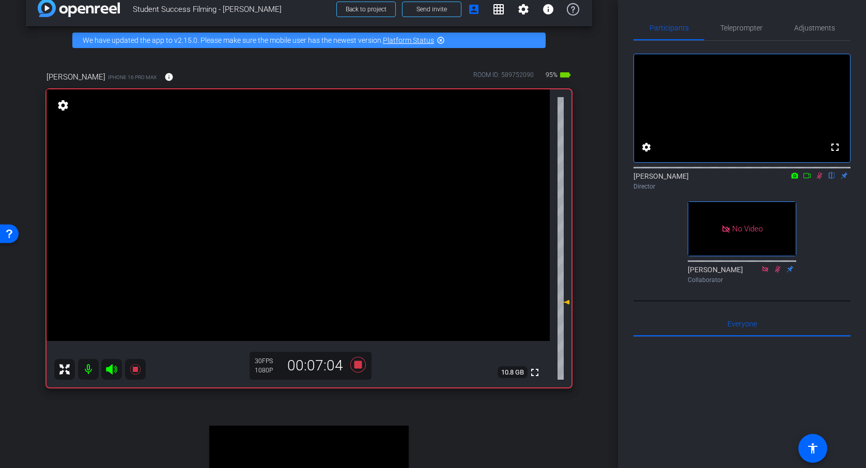
click at [818, 179] on icon at bounding box center [820, 175] width 8 height 7
click at [736, 28] on span "Teleprompter" at bounding box center [741, 27] width 42 height 7
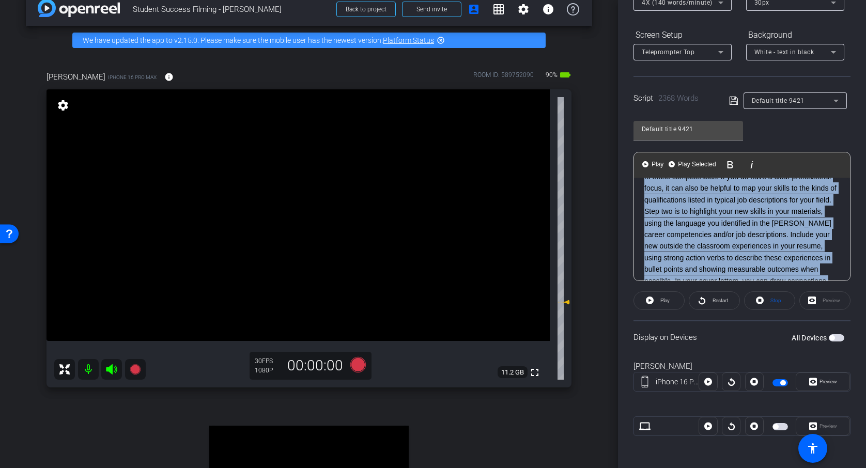
scroll to position [0, 0]
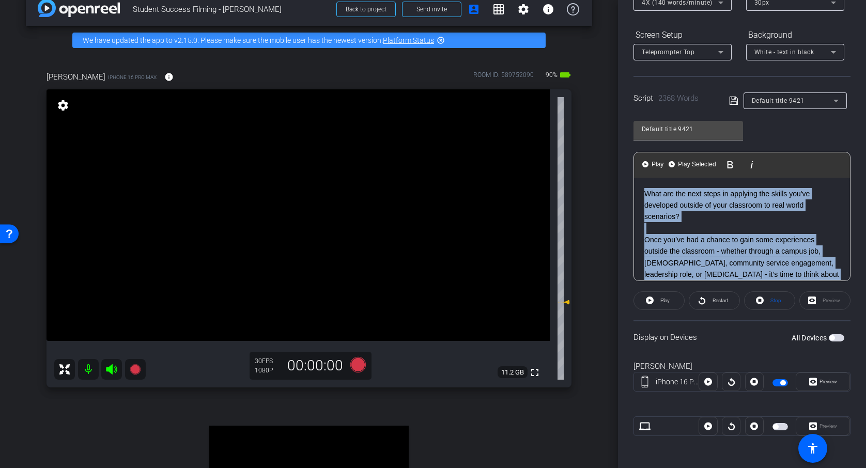
drag, startPoint x: 641, startPoint y: 214, endPoint x: 631, endPoint y: 155, distance: 60.8
click at [631, 155] on div "Participants Teleprompter Adjustments settings [PERSON_NAME] flip Director [PER…" at bounding box center [742, 234] width 248 height 468
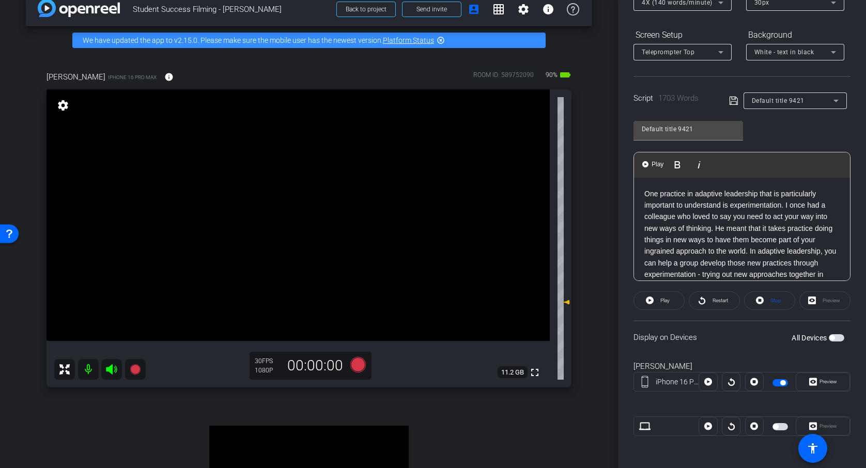
scroll to position [129, 0]
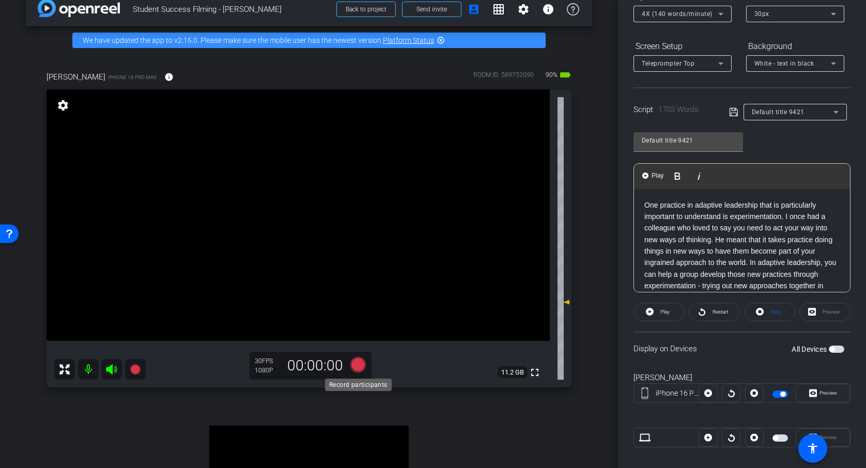
click at [360, 369] on icon at bounding box center [358, 365] width 16 height 16
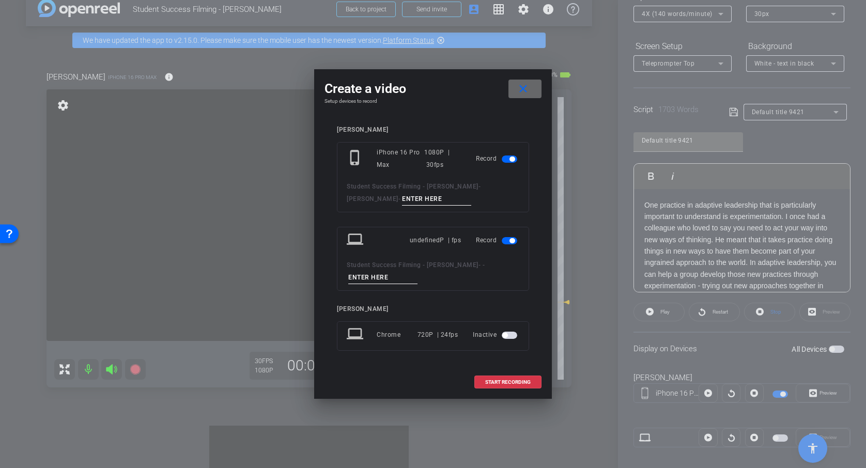
click at [533, 83] on span at bounding box center [525, 88] width 33 height 25
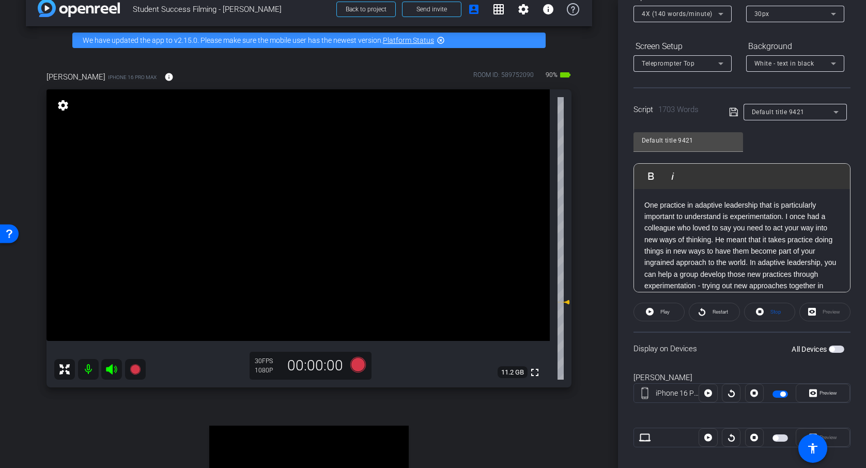
click at [833, 312] on div "Preview" at bounding box center [825, 312] width 51 height 19
click at [817, 312] on div "Preview" at bounding box center [825, 312] width 51 height 19
click at [732, 114] on icon at bounding box center [733, 112] width 9 height 12
click at [834, 350] on span "button" at bounding box center [832, 349] width 5 height 5
click at [819, 314] on div "Preview" at bounding box center [825, 312] width 51 height 19
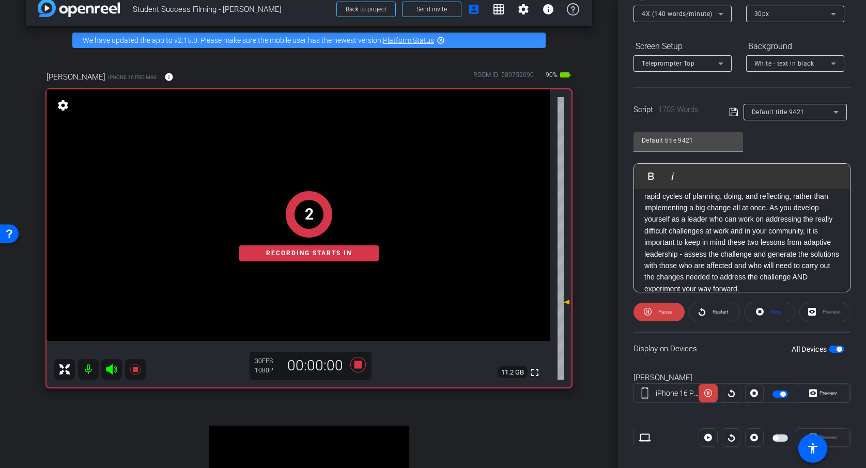
scroll to position [95, 0]
click at [658, 314] on span "Pause" at bounding box center [664, 312] width 17 height 14
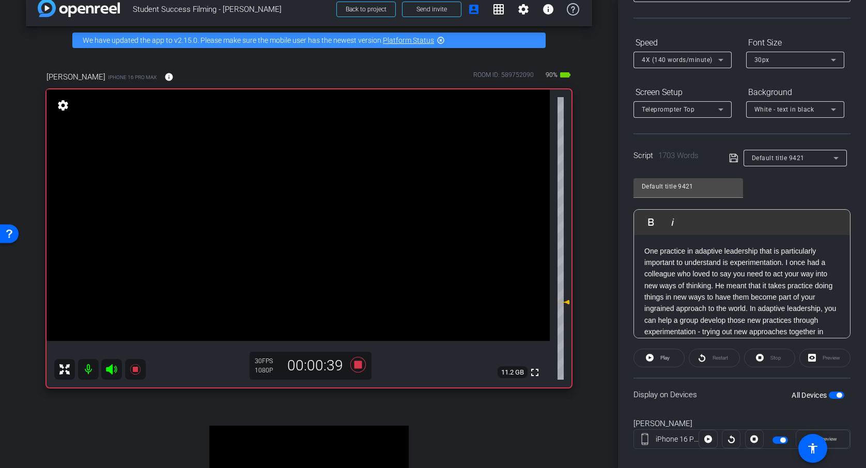
scroll to position [105, 0]
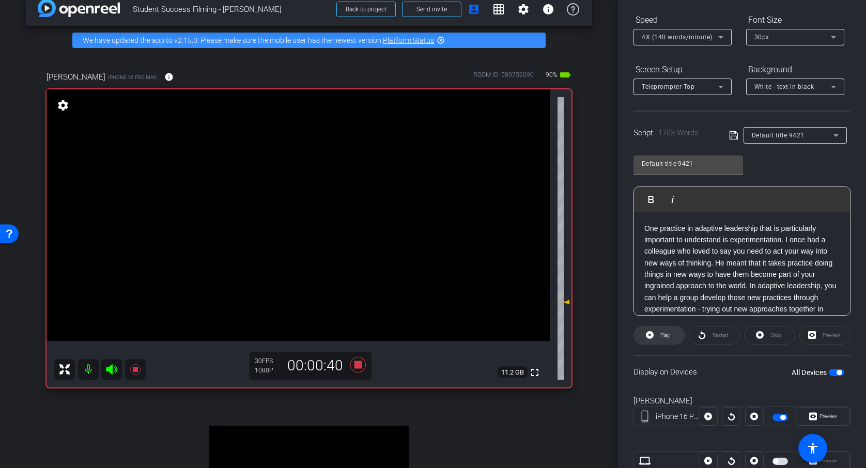
click at [649, 338] on icon at bounding box center [650, 335] width 8 height 8
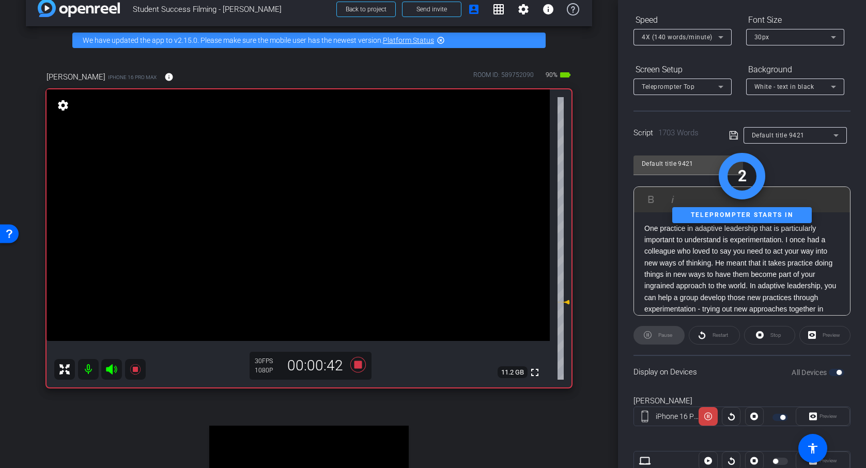
scroll to position [0, 0]
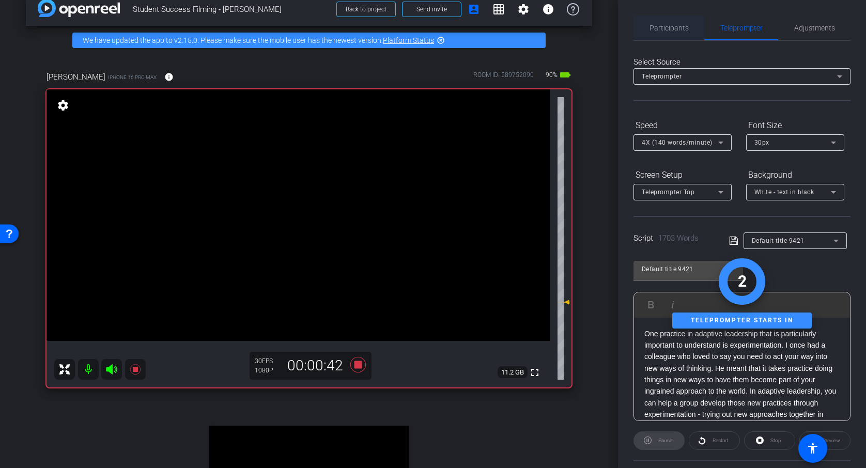
click at [665, 29] on span "Participants" at bounding box center [669, 27] width 39 height 7
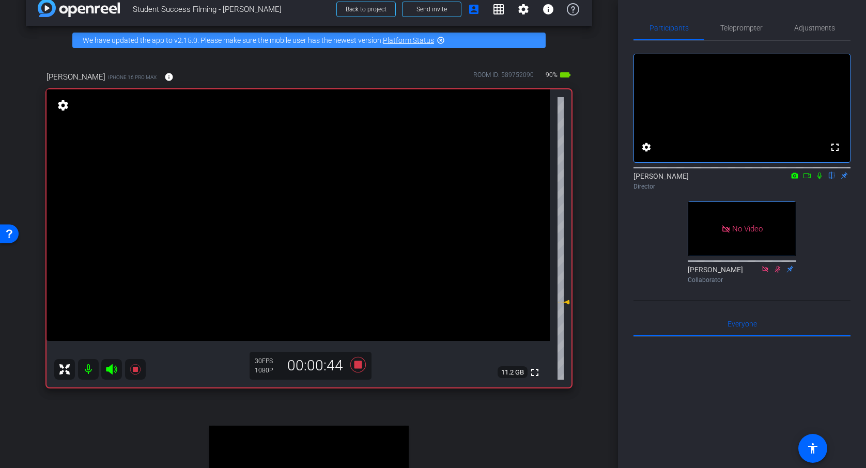
click at [819, 179] on icon at bounding box center [820, 176] width 4 height 7
click at [758, 21] on span "Teleprompter" at bounding box center [741, 28] width 42 height 25
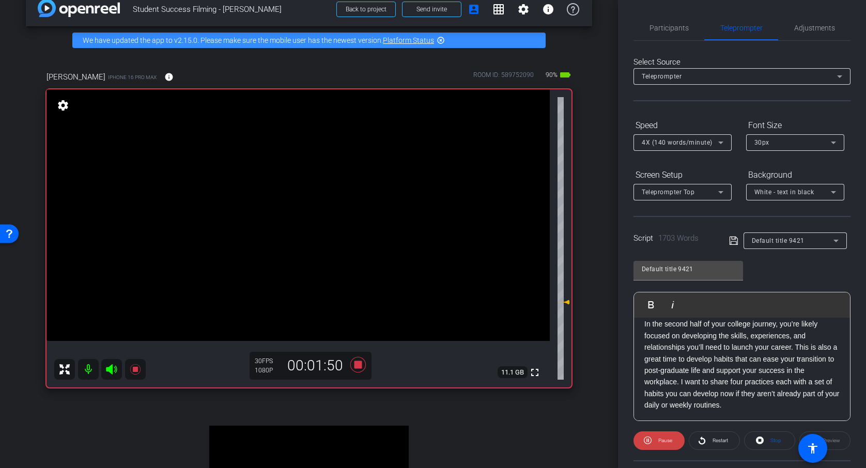
scroll to position [278, 0]
click at [674, 30] on span "Participants" at bounding box center [669, 27] width 39 height 7
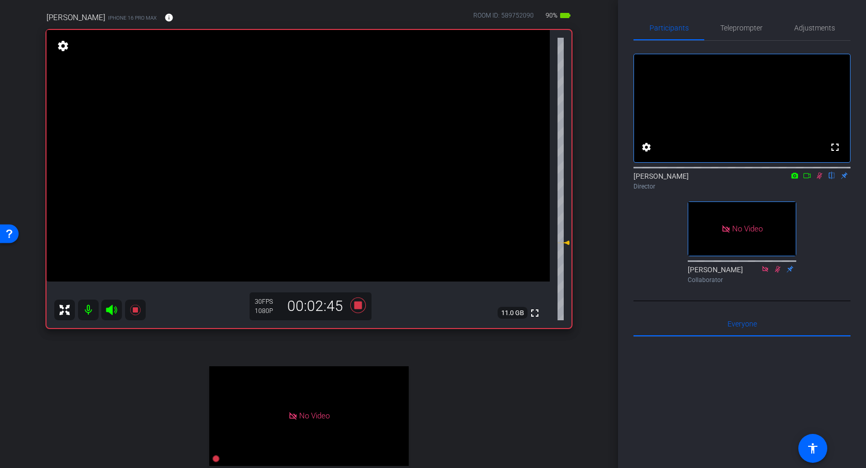
scroll to position [0, 0]
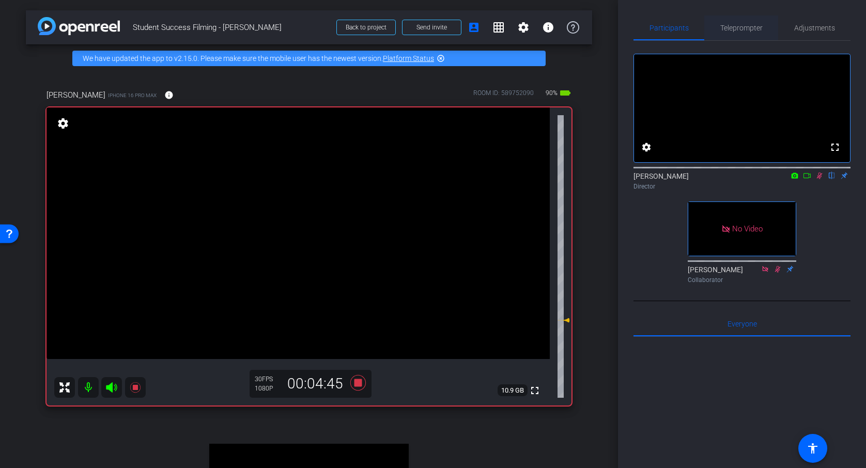
click at [754, 32] on span "Teleprompter" at bounding box center [741, 27] width 42 height 7
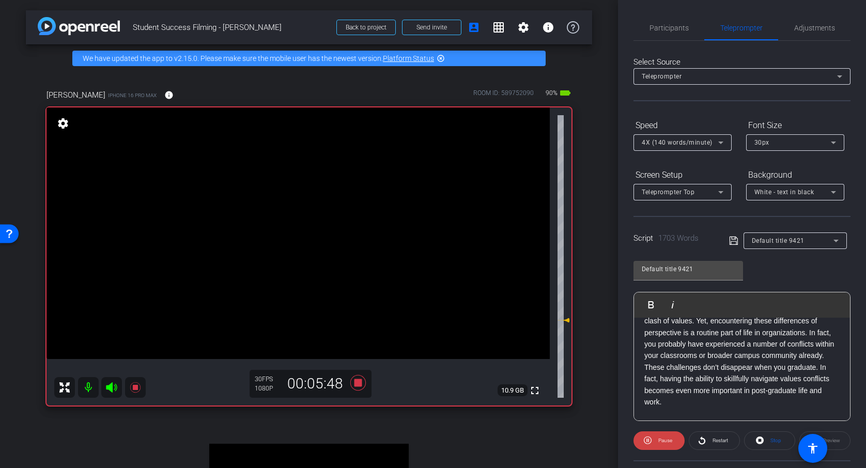
scroll to position [1039, 0]
click at [671, 438] on span "Pause" at bounding box center [665, 441] width 14 height 6
click at [720, 140] on icon at bounding box center [721, 142] width 12 height 12
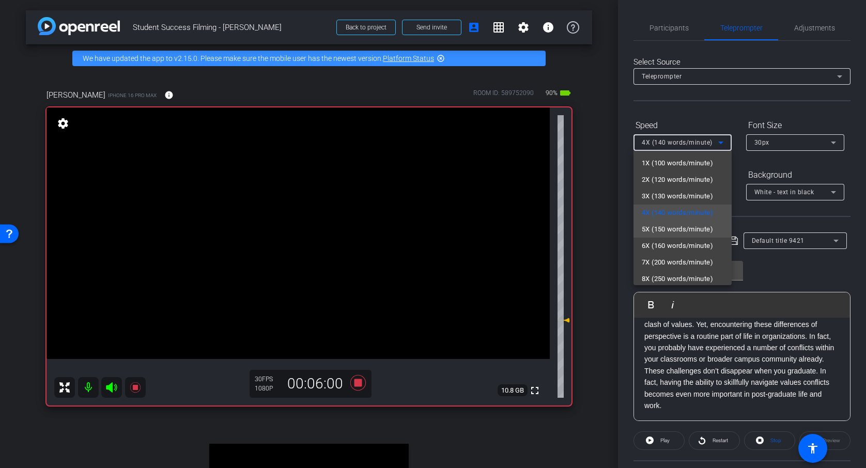
click at [682, 233] on span "5X (150 words/minute)" at bounding box center [677, 229] width 71 height 12
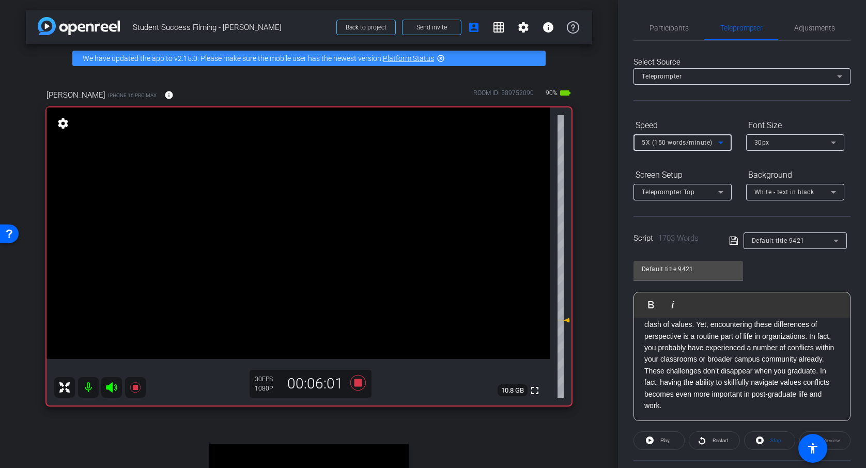
click at [753, 264] on div "Default title 9421 Play Play from this location Play Selected Play and display …" at bounding box center [742, 337] width 217 height 168
click at [661, 441] on span "Play" at bounding box center [665, 441] width 9 height 6
click at [669, 447] on span "Pause" at bounding box center [664, 441] width 17 height 14
click at [708, 142] on span "5X (150 words/minute)" at bounding box center [677, 142] width 71 height 7
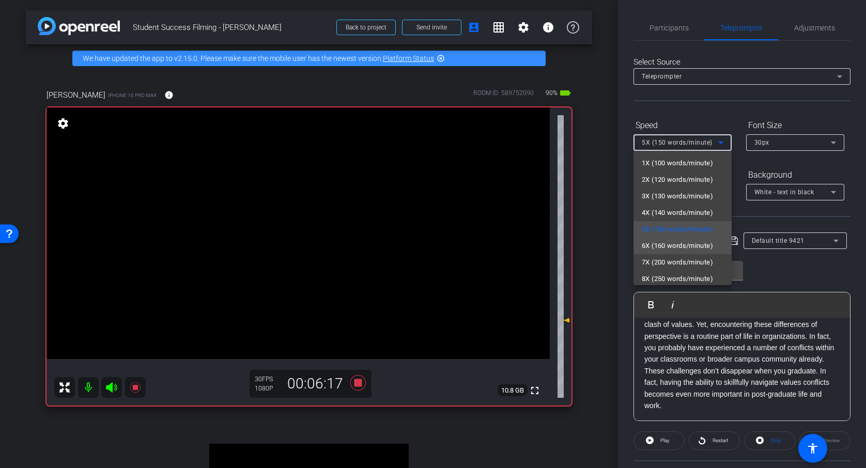
click at [676, 241] on span "6X (160 words/minute)" at bounding box center [677, 246] width 71 height 12
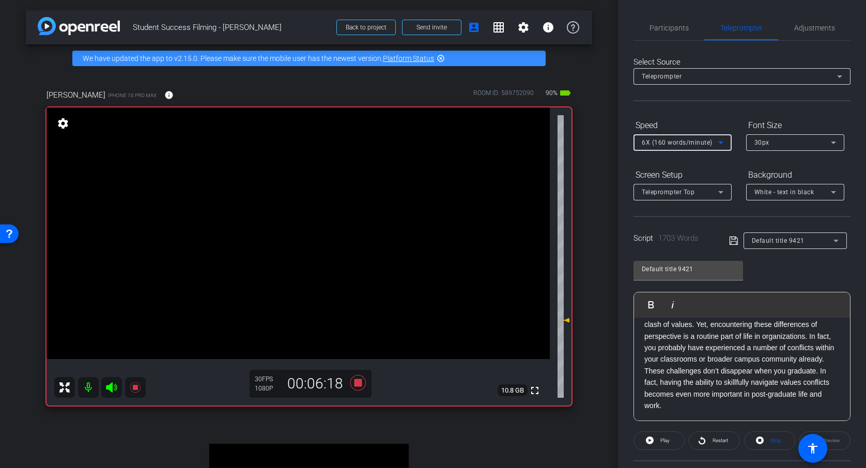
click at [812, 263] on div "Default title 9421 Play Play from this location Play Selected Play and display …" at bounding box center [742, 337] width 217 height 168
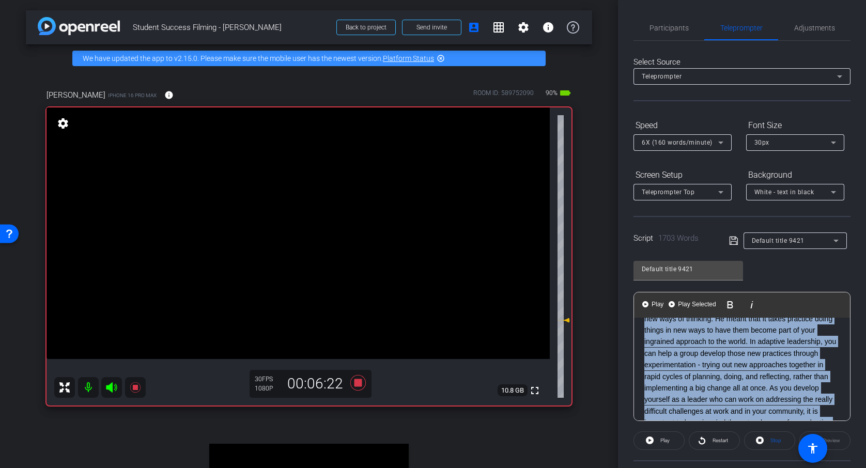
scroll to position [0, 0]
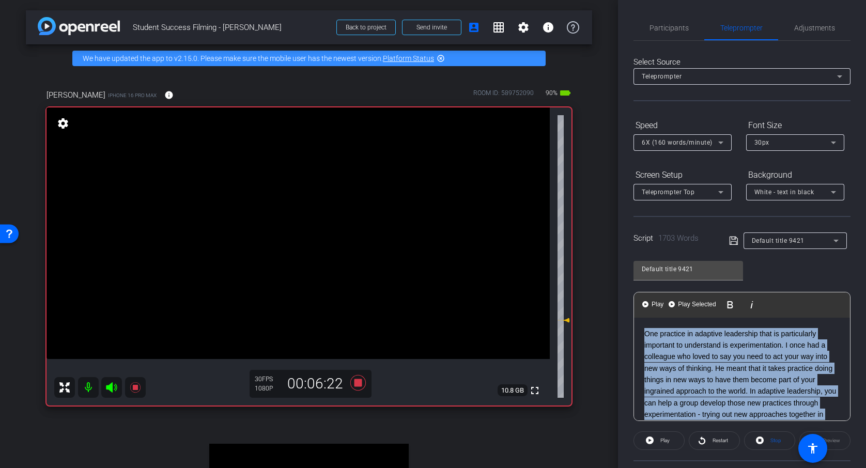
drag, startPoint x: 643, startPoint y: 340, endPoint x: 628, endPoint y: 272, distance: 69.0
click at [628, 272] on div "Participants Teleprompter Adjustments settings [PERSON_NAME] flip Director [PER…" at bounding box center [742, 234] width 248 height 468
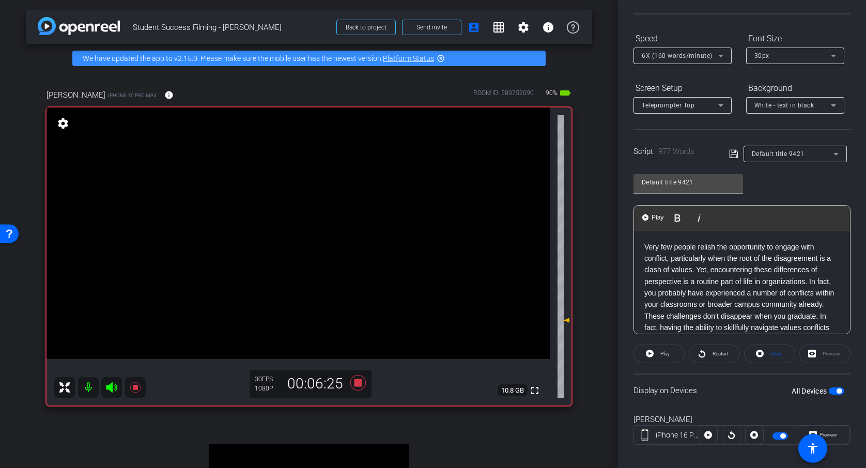
scroll to position [89, 0]
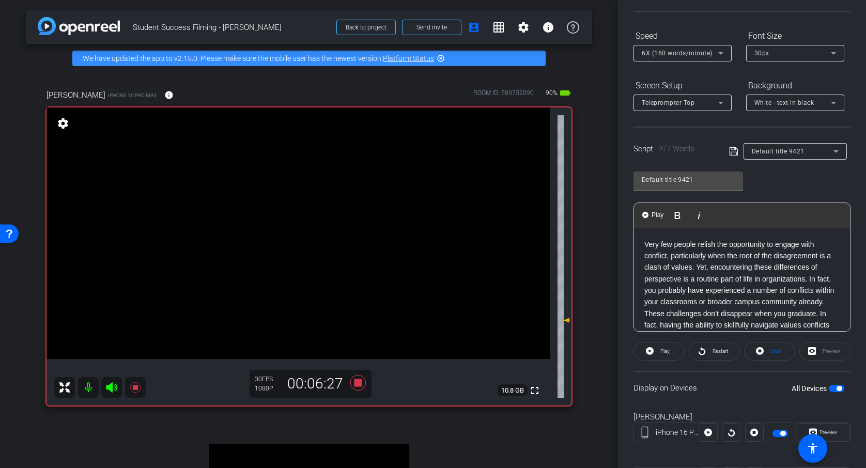
click at [730, 152] on icon at bounding box center [733, 151] width 8 height 8
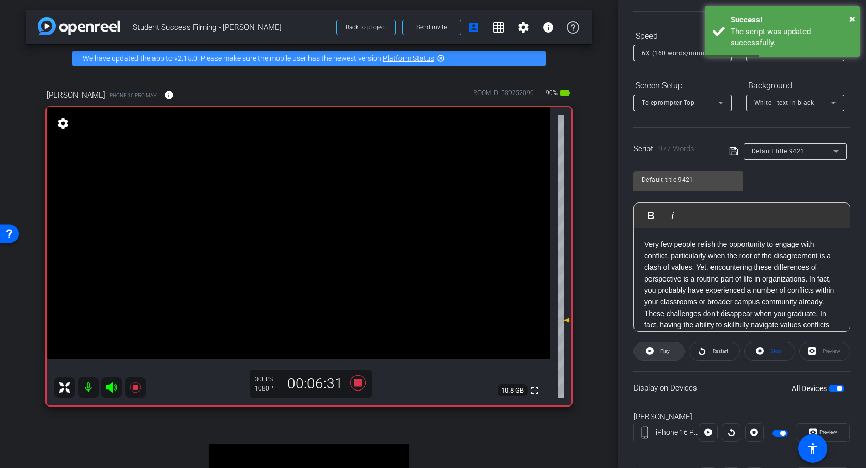
click at [655, 350] on span at bounding box center [659, 351] width 50 height 25
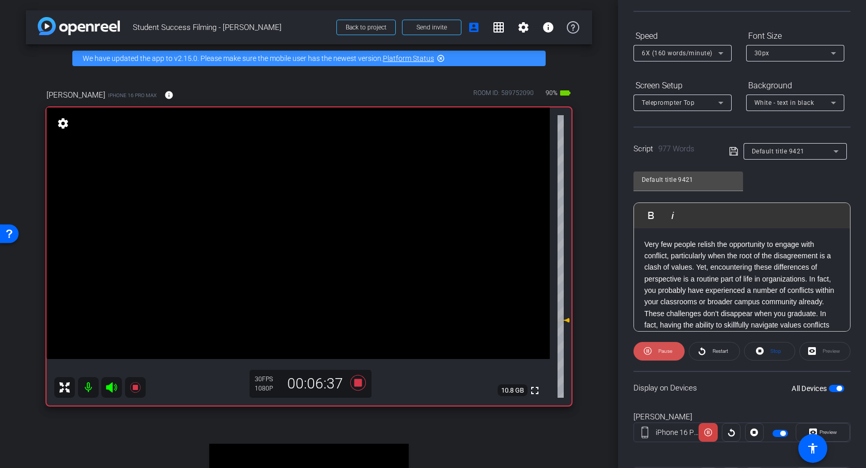
click at [659, 357] on span "Pause" at bounding box center [664, 351] width 17 height 14
click at [825, 352] on div "Preview" at bounding box center [825, 351] width 51 height 19
click at [769, 351] on span "Stop" at bounding box center [774, 351] width 13 height 14
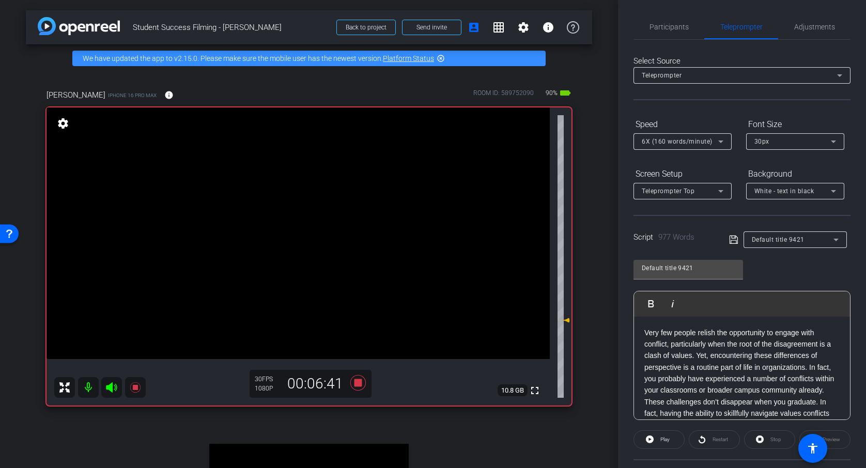
scroll to position [35, 0]
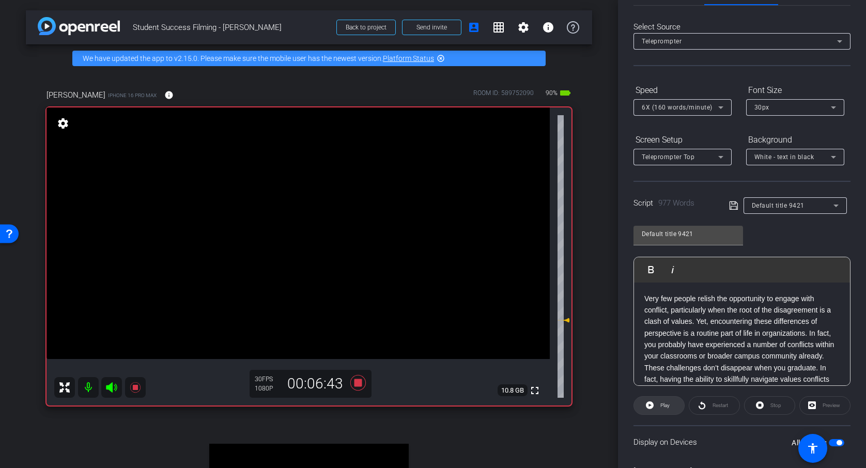
click at [645, 405] on span at bounding box center [659, 405] width 50 height 25
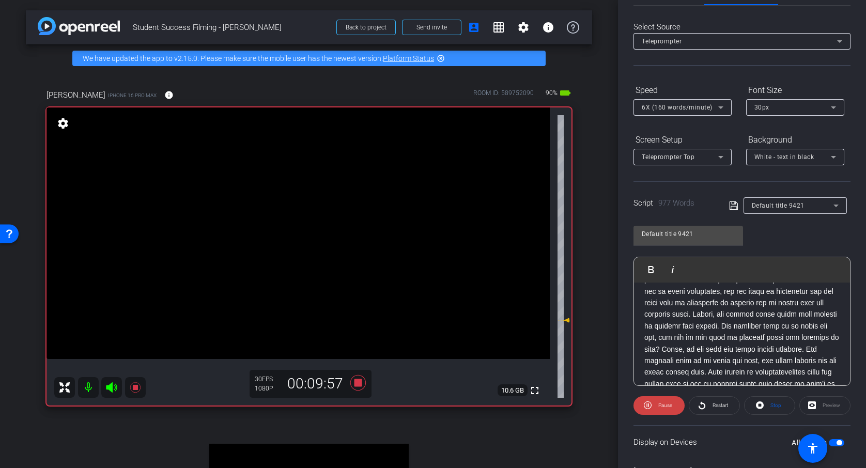
scroll to position [576, 0]
click at [661, 411] on span "Pause" at bounding box center [664, 405] width 17 height 14
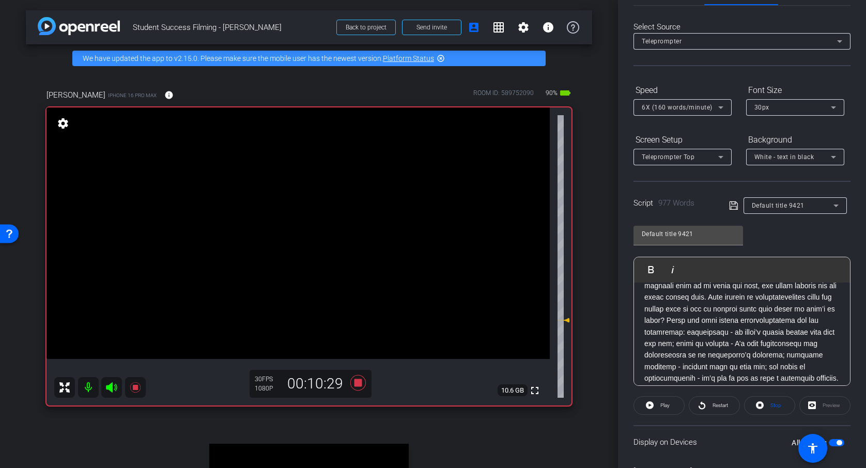
scroll to position [652, 0]
click at [842, 231] on div "Default title 9421 Play Play from this location Play Selected Play and display …" at bounding box center [742, 302] width 217 height 168
click at [704, 332] on p at bounding box center [742, 420] width 195 height 301
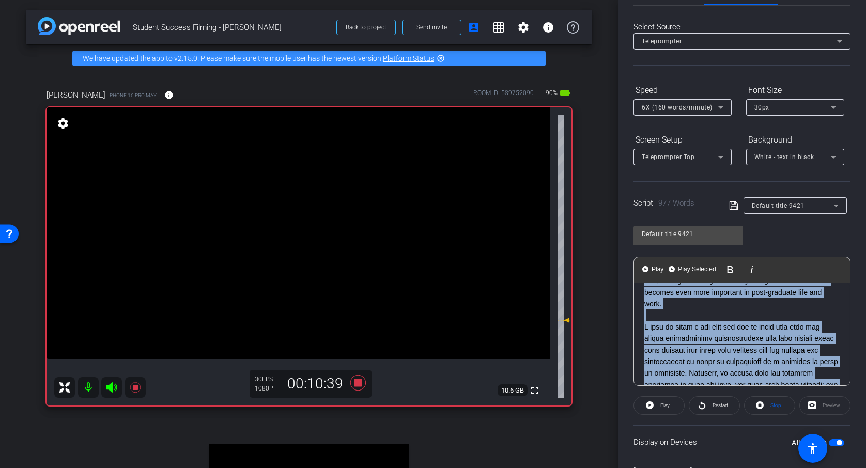
scroll to position [0, 0]
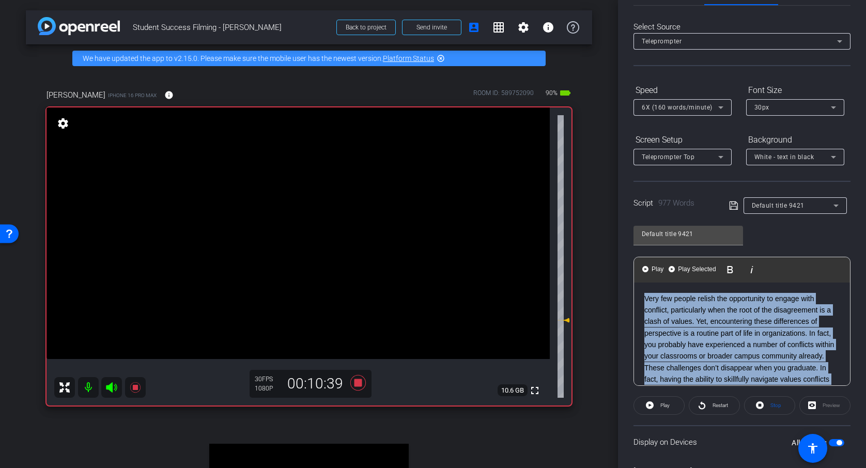
drag, startPoint x: 702, startPoint y: 332, endPoint x: 632, endPoint y: 272, distance: 92.1
click at [632, 272] on div "Participants Teleprompter Adjustments settings [PERSON_NAME] flip Director [PER…" at bounding box center [742, 234] width 248 height 468
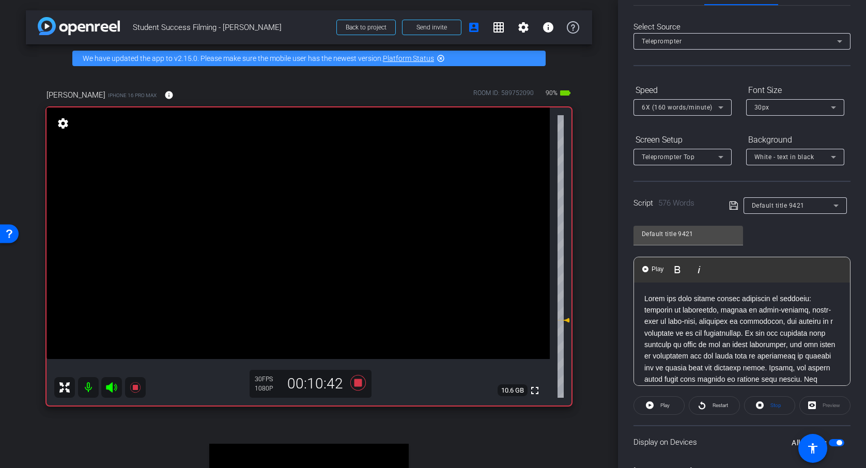
click at [686, 109] on span "6X (160 words/minute)" at bounding box center [677, 107] width 71 height 7
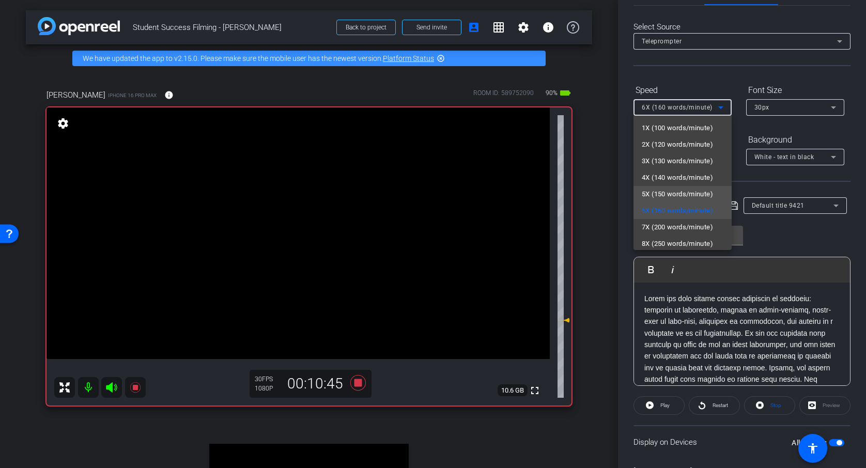
click at [689, 193] on span "5X (150 words/minute)" at bounding box center [677, 194] width 71 height 12
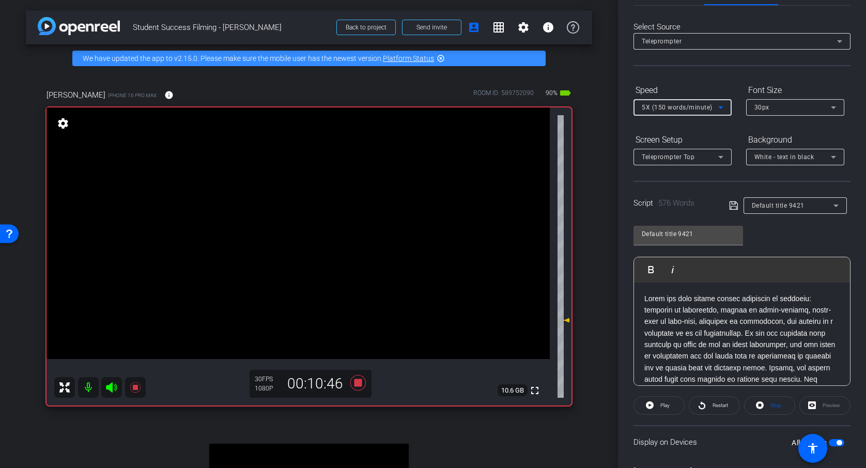
click at [815, 236] on div "Default title 9421 Play Play from this location Play Selected Play and display …" at bounding box center [742, 302] width 217 height 168
click at [784, 406] on span at bounding box center [770, 405] width 50 height 25
click at [665, 407] on span "Play" at bounding box center [665, 406] width 9 height 6
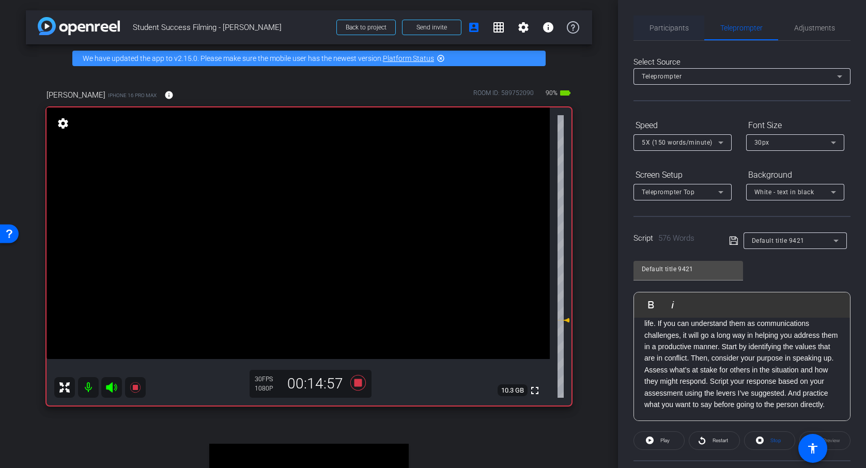
click at [684, 24] on span "Participants" at bounding box center [669, 27] width 39 height 7
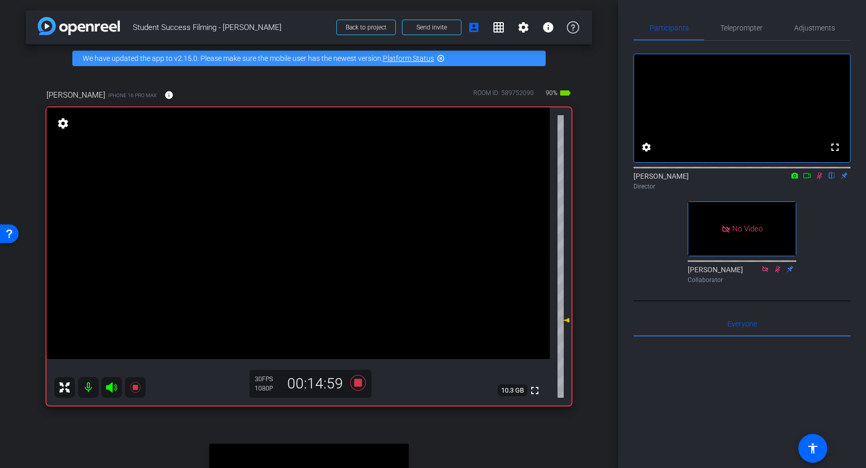
click at [820, 179] on icon at bounding box center [820, 176] width 6 height 7
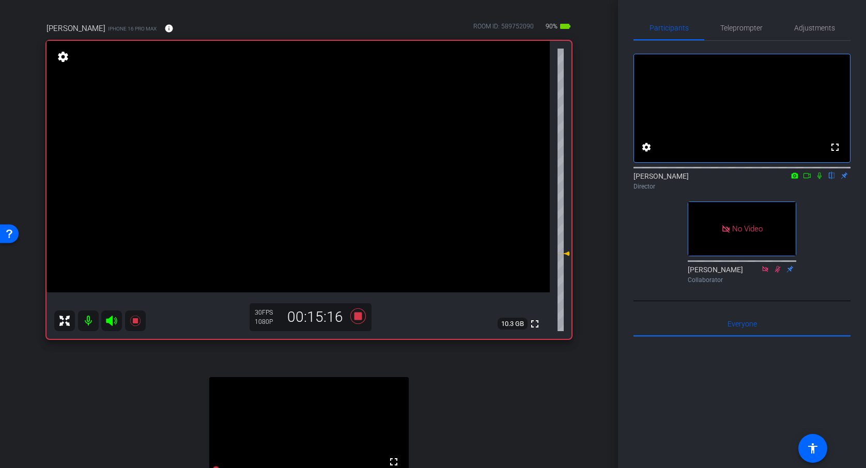
scroll to position [68, 0]
click at [354, 317] on icon at bounding box center [358, 315] width 16 height 16
